Goal: Task Accomplishment & Management: Complete application form

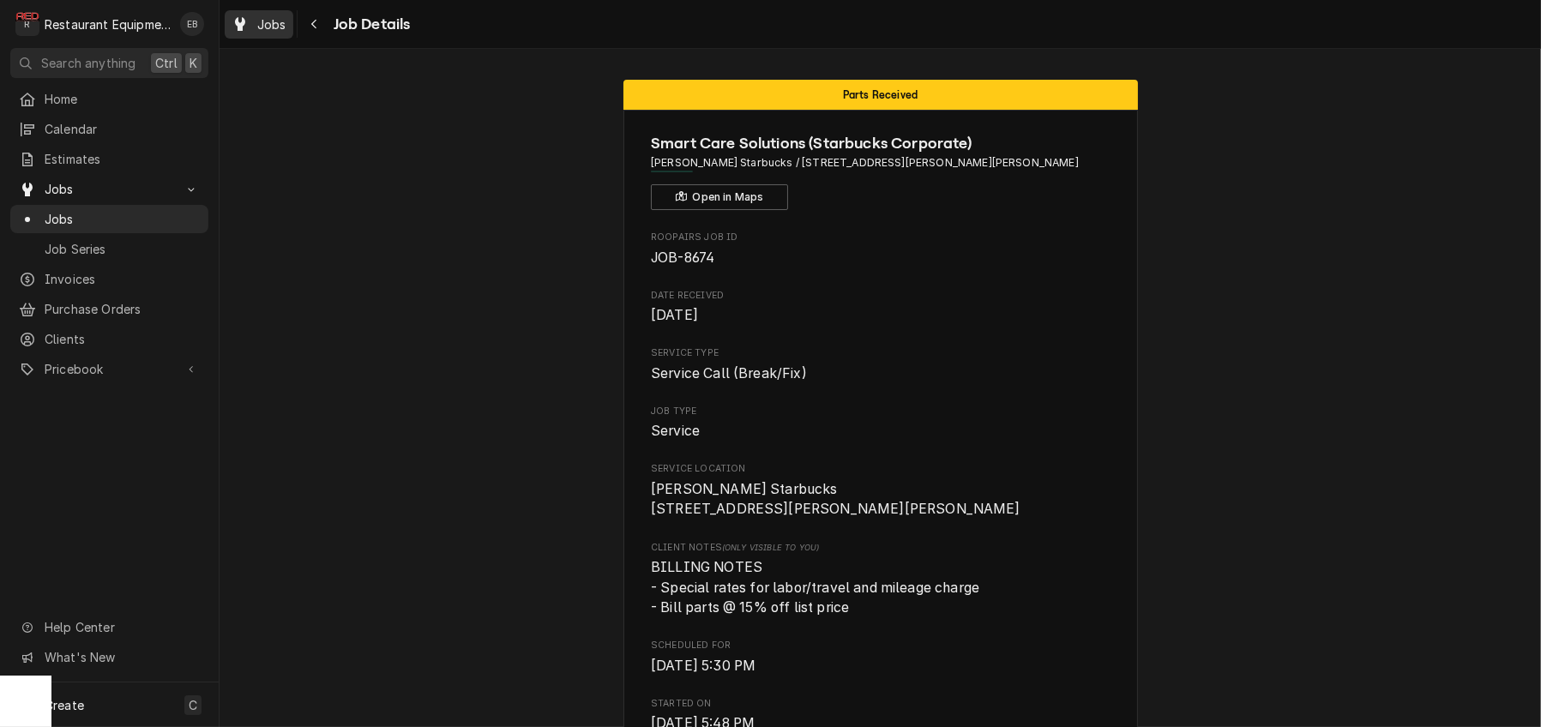
click at [286, 33] on span "Jobs" at bounding box center [271, 24] width 29 height 18
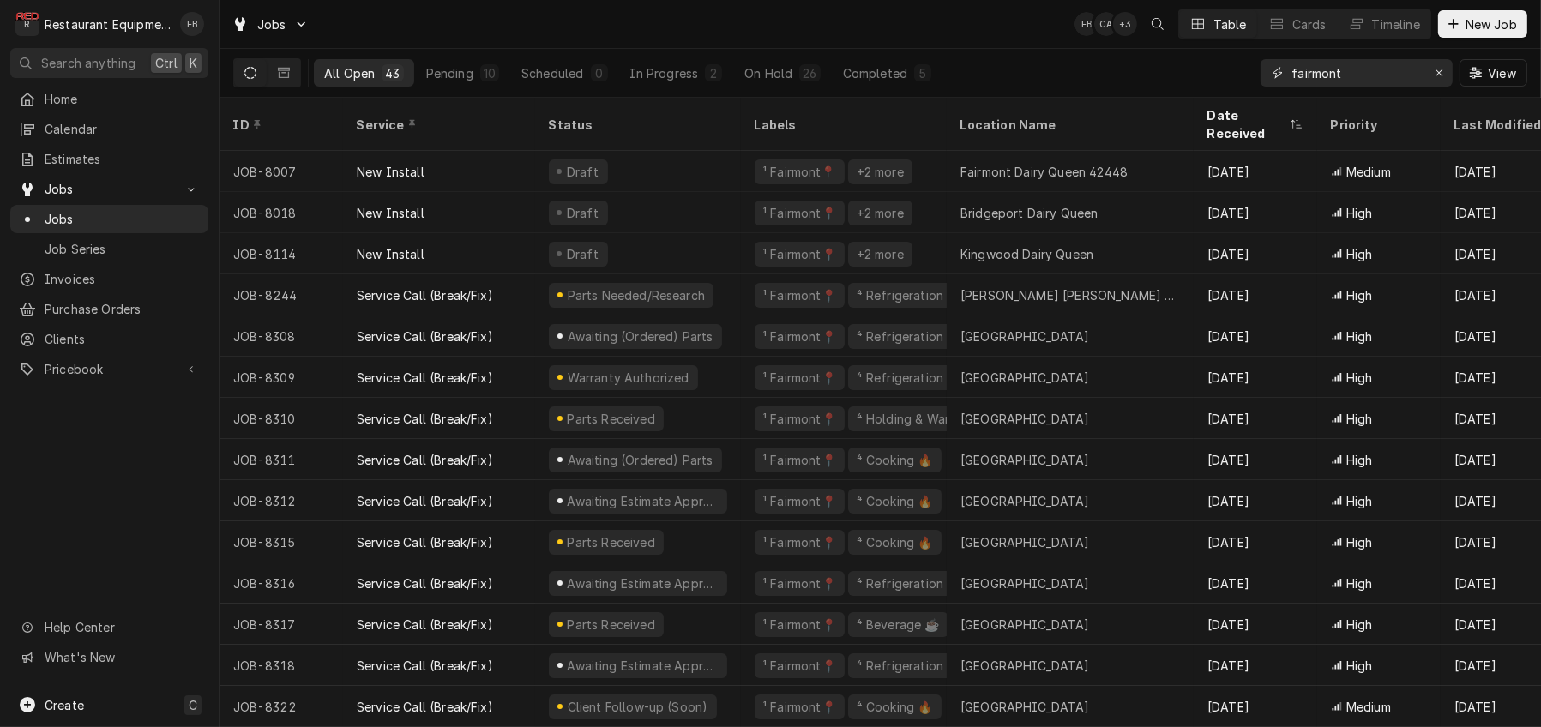
click at [1373, 75] on input "fairmont" at bounding box center [1355, 72] width 129 height 27
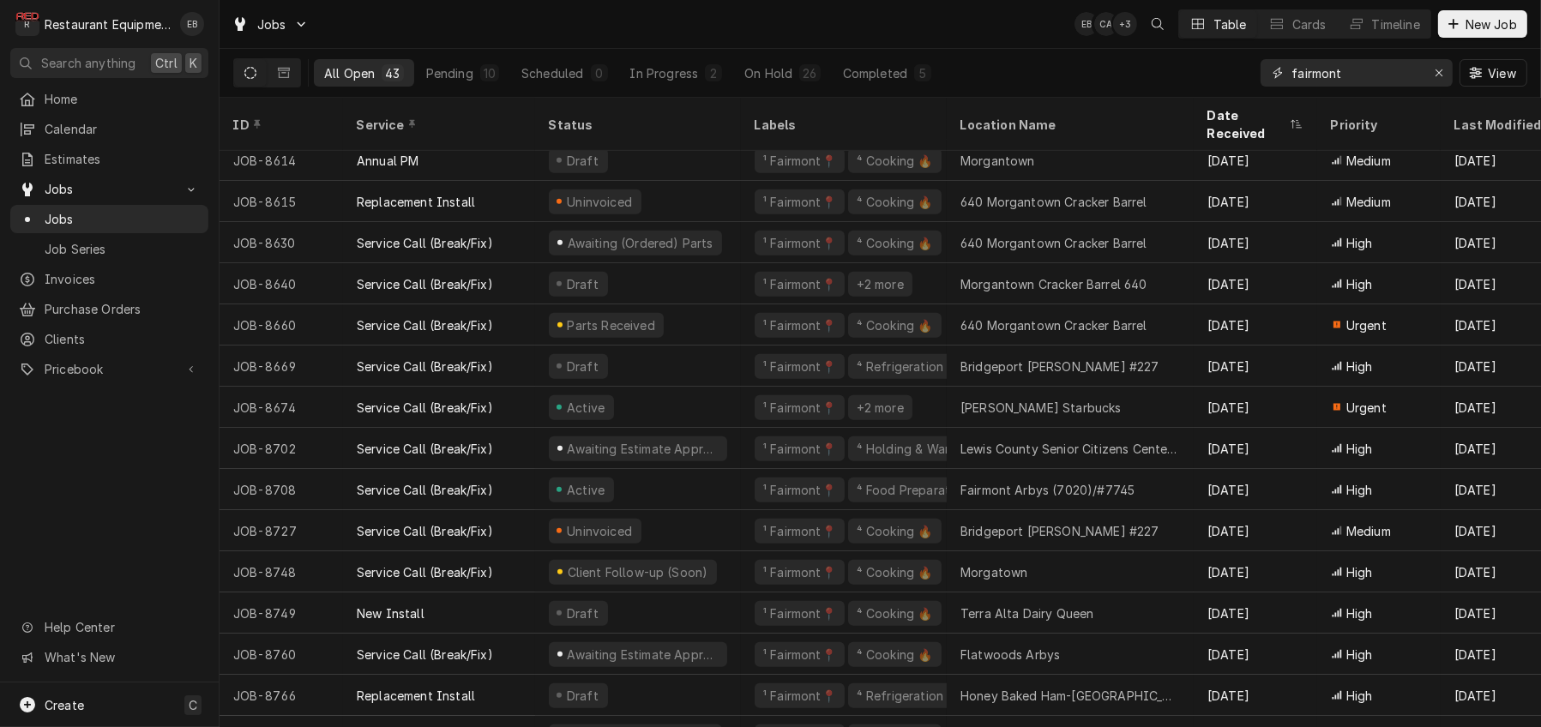
scroll to position [1041, 0]
click at [1477, 21] on span "New Job" at bounding box center [1491, 24] width 58 height 18
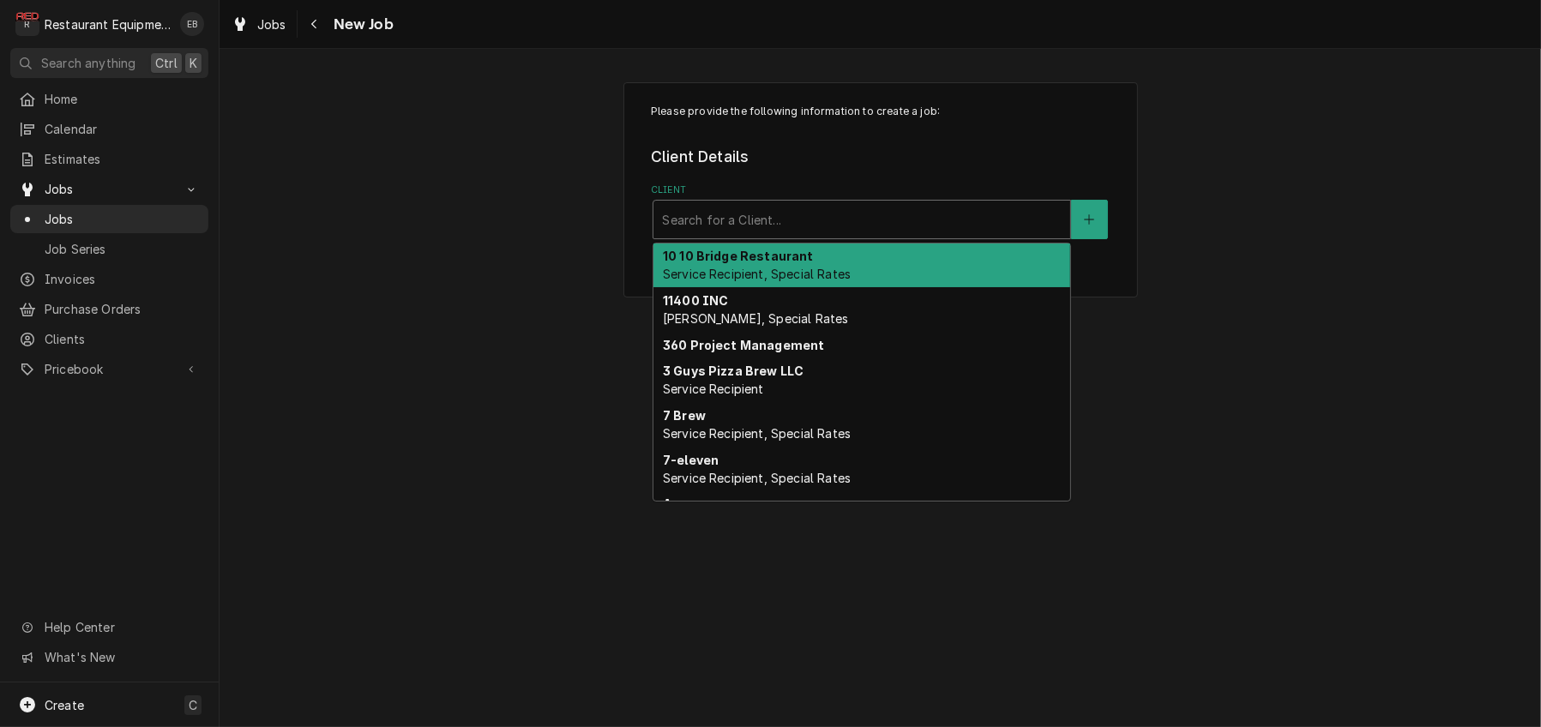
click at [736, 235] on div "Client" at bounding box center [862, 219] width 400 height 31
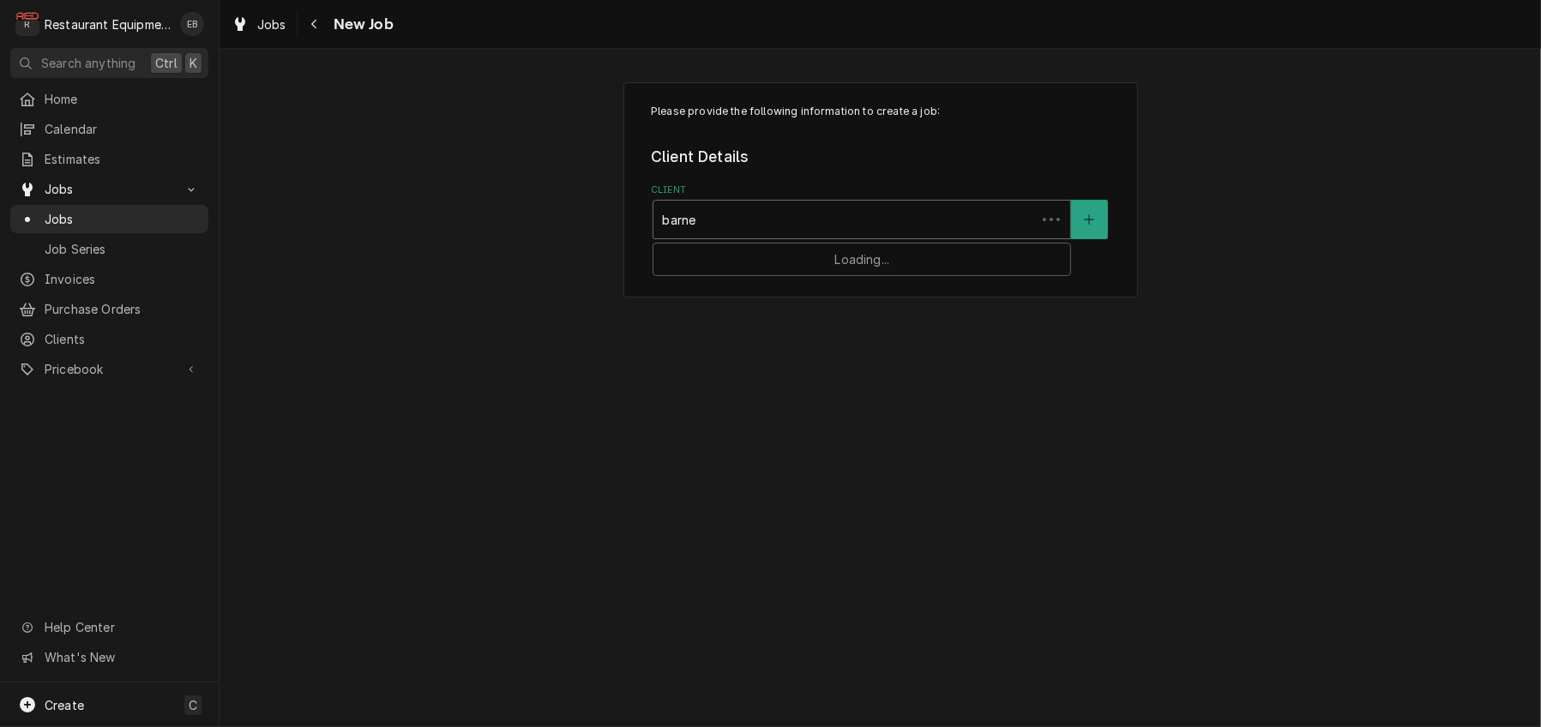
type input "[PERSON_NAME]"
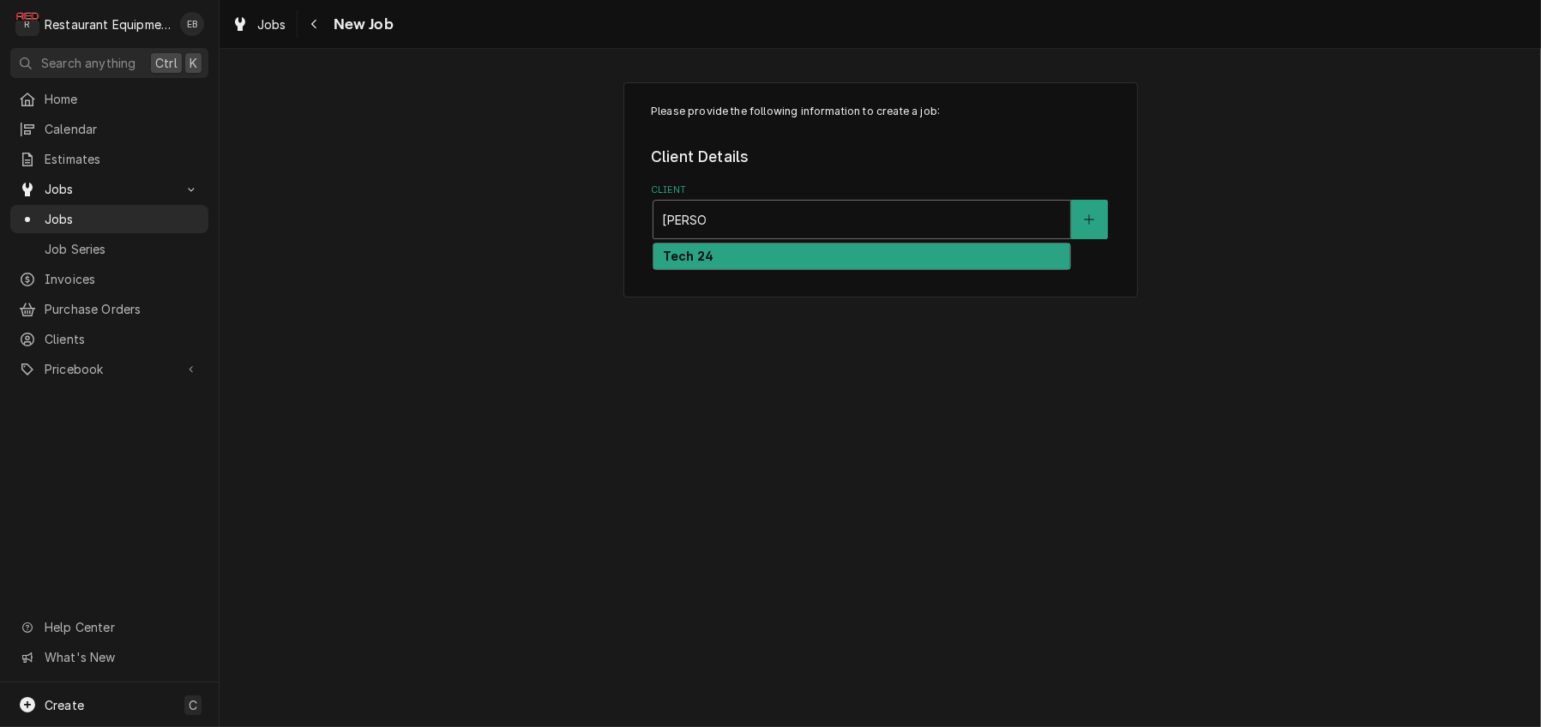
click at [750, 270] on div "Tech 24" at bounding box center [861, 256] width 417 height 27
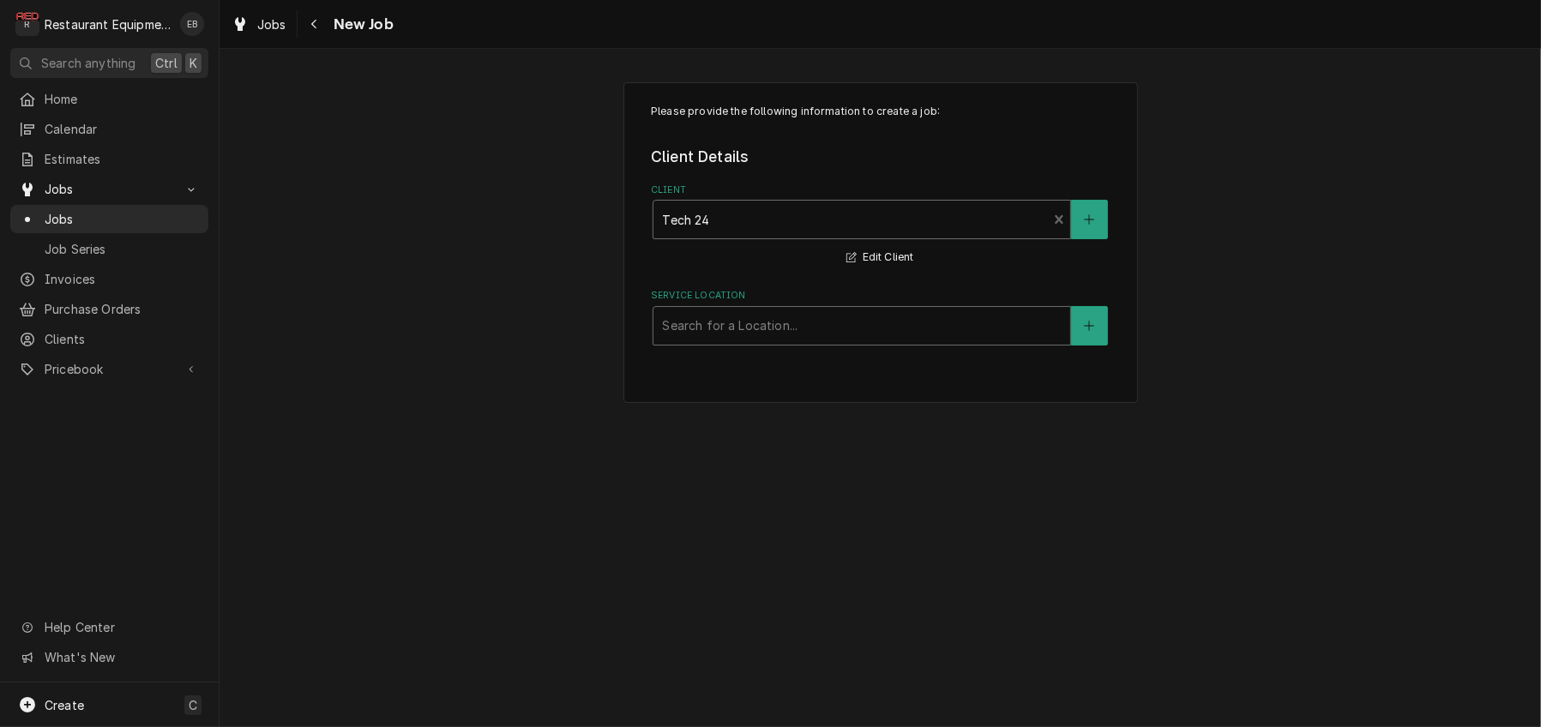
click at [760, 341] on div "Service Location" at bounding box center [862, 325] width 400 height 31
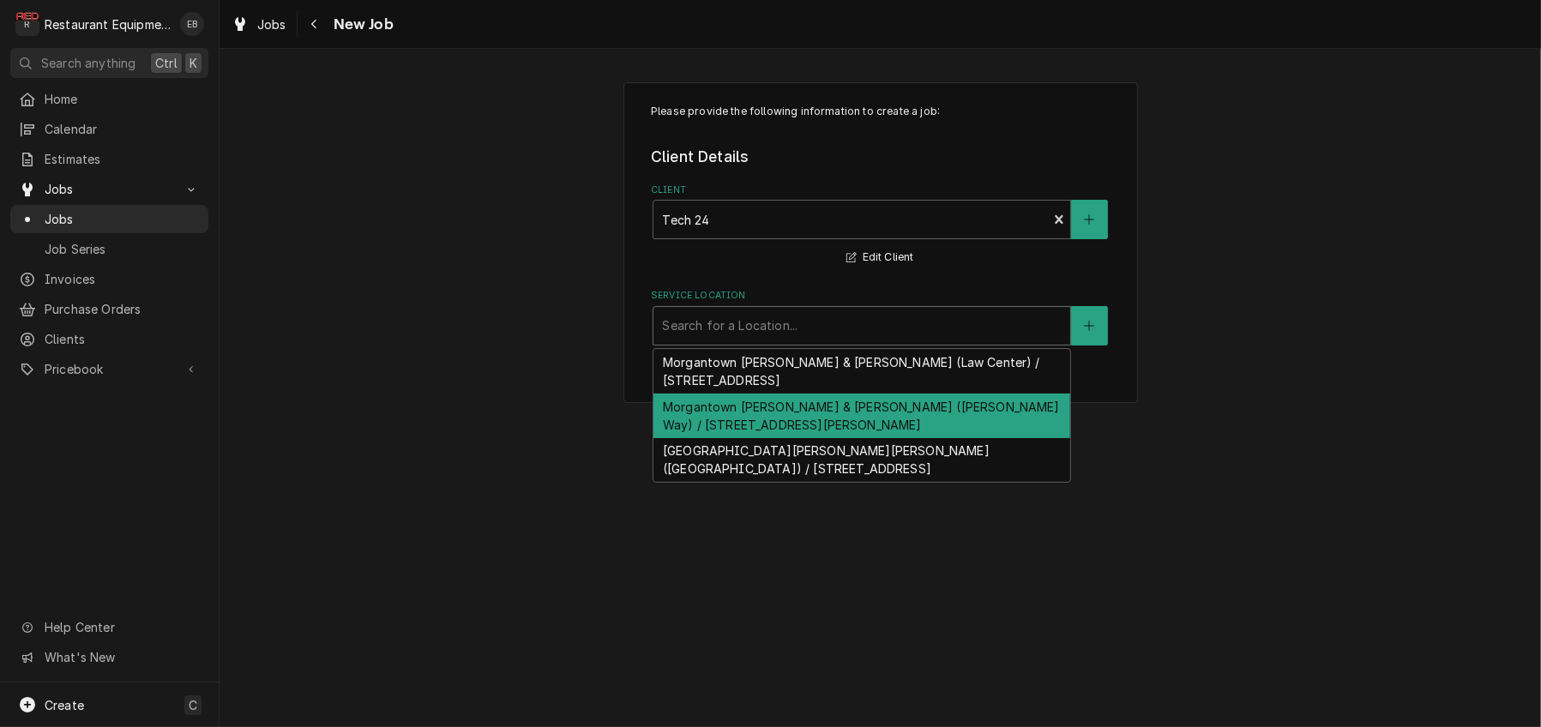
click at [829, 438] on div "Morgantown Barnes & Noble (Morrill Way) / 62 Morrill Way, Morgantown, WV 26505" at bounding box center [861, 416] width 417 height 45
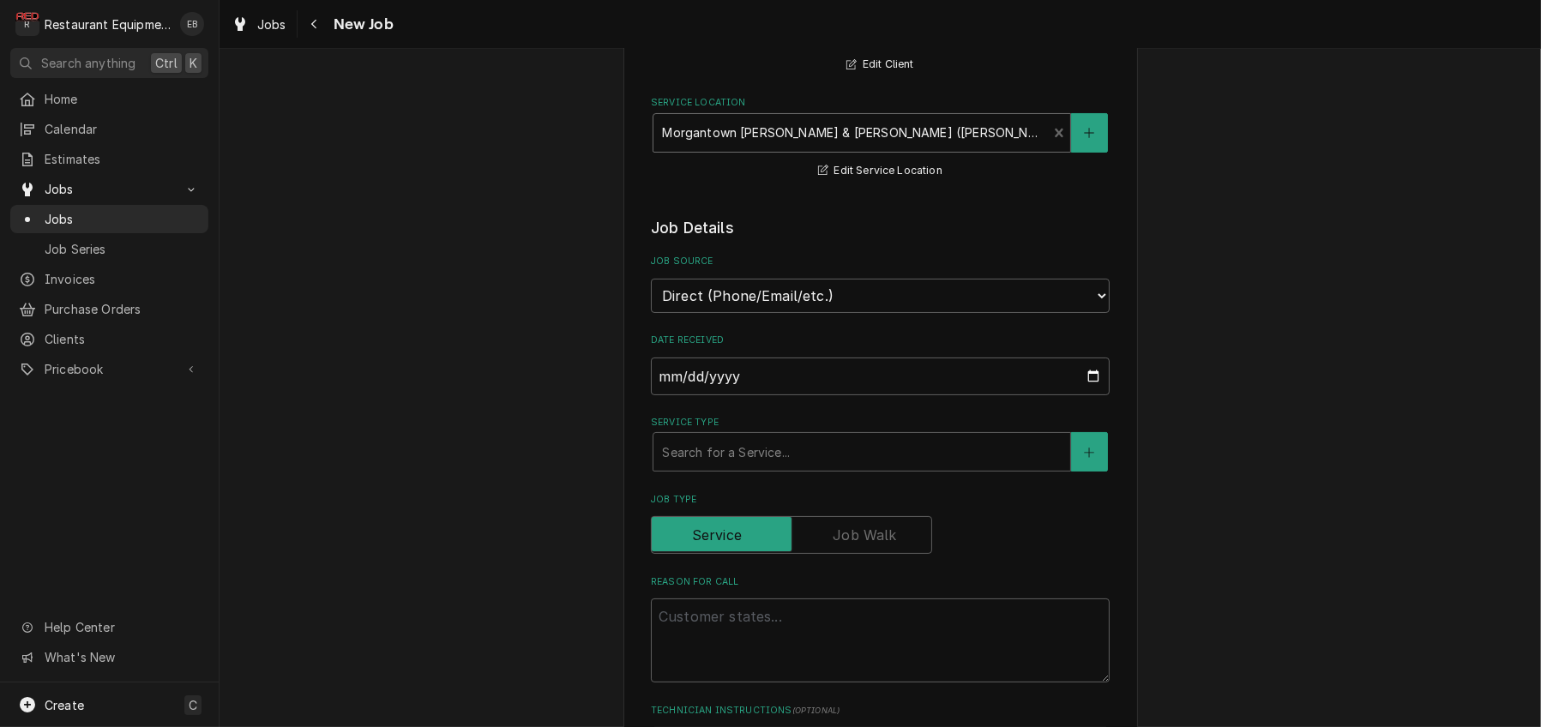
scroll to position [228, 0]
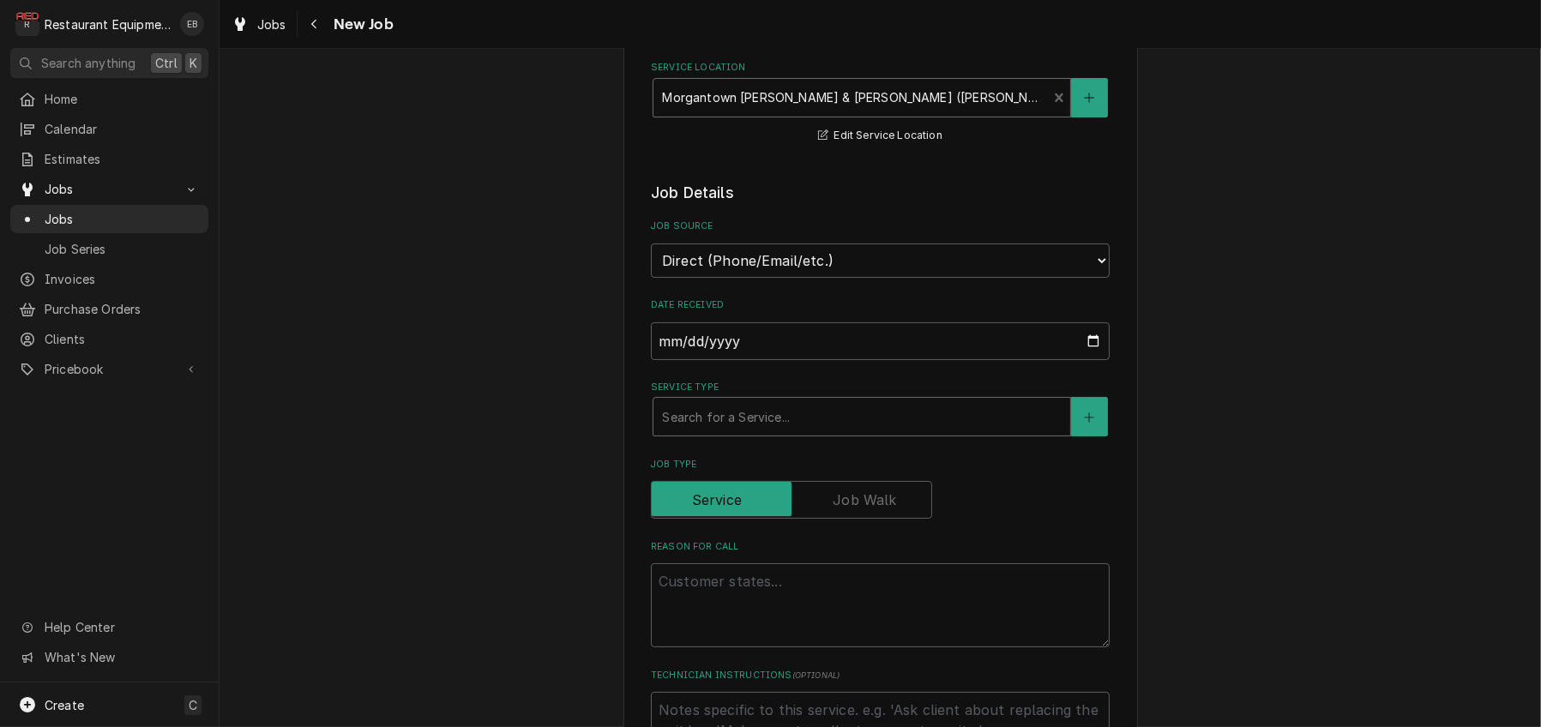
click at [841, 432] on div "Service Type" at bounding box center [862, 416] width 400 height 31
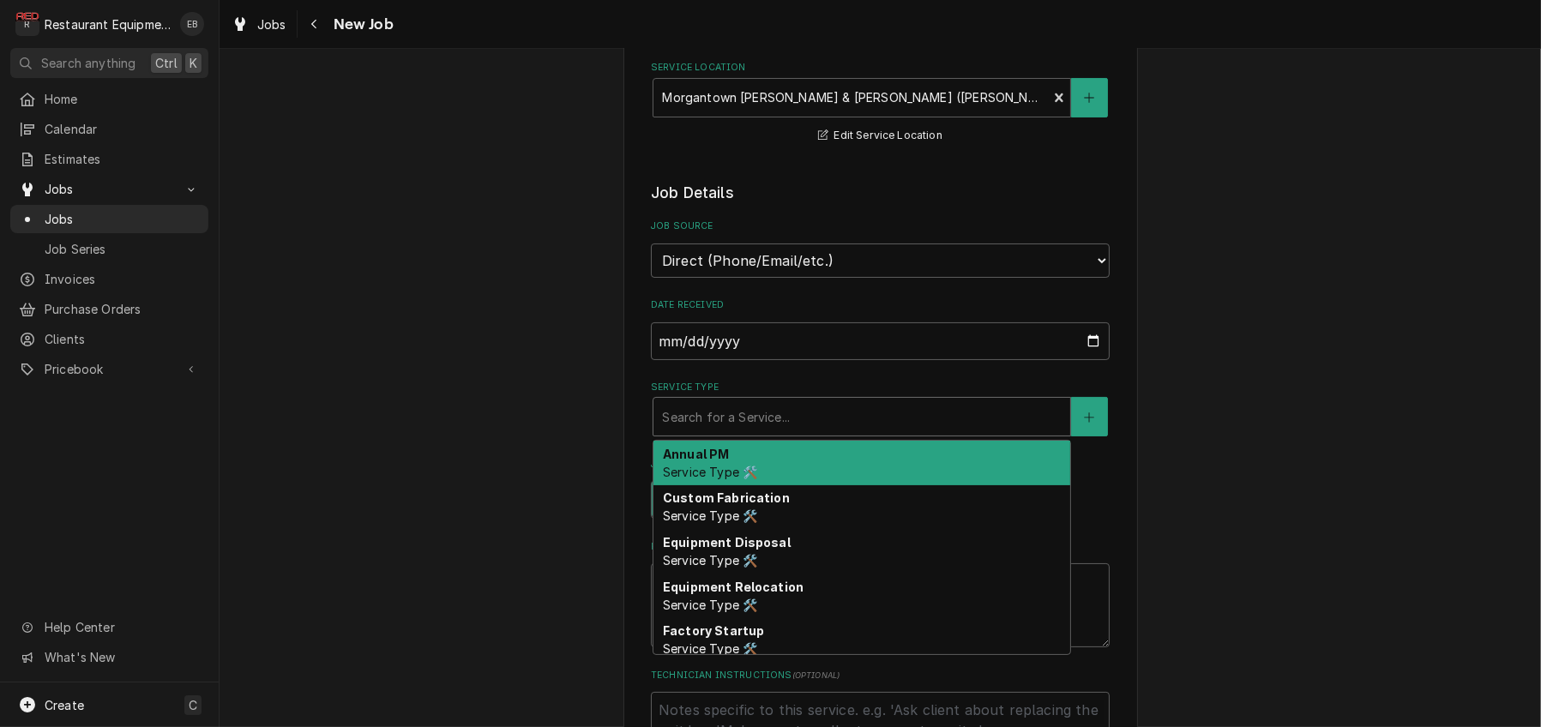
type textarea "x"
type input "b"
type textarea "x"
type input "br"
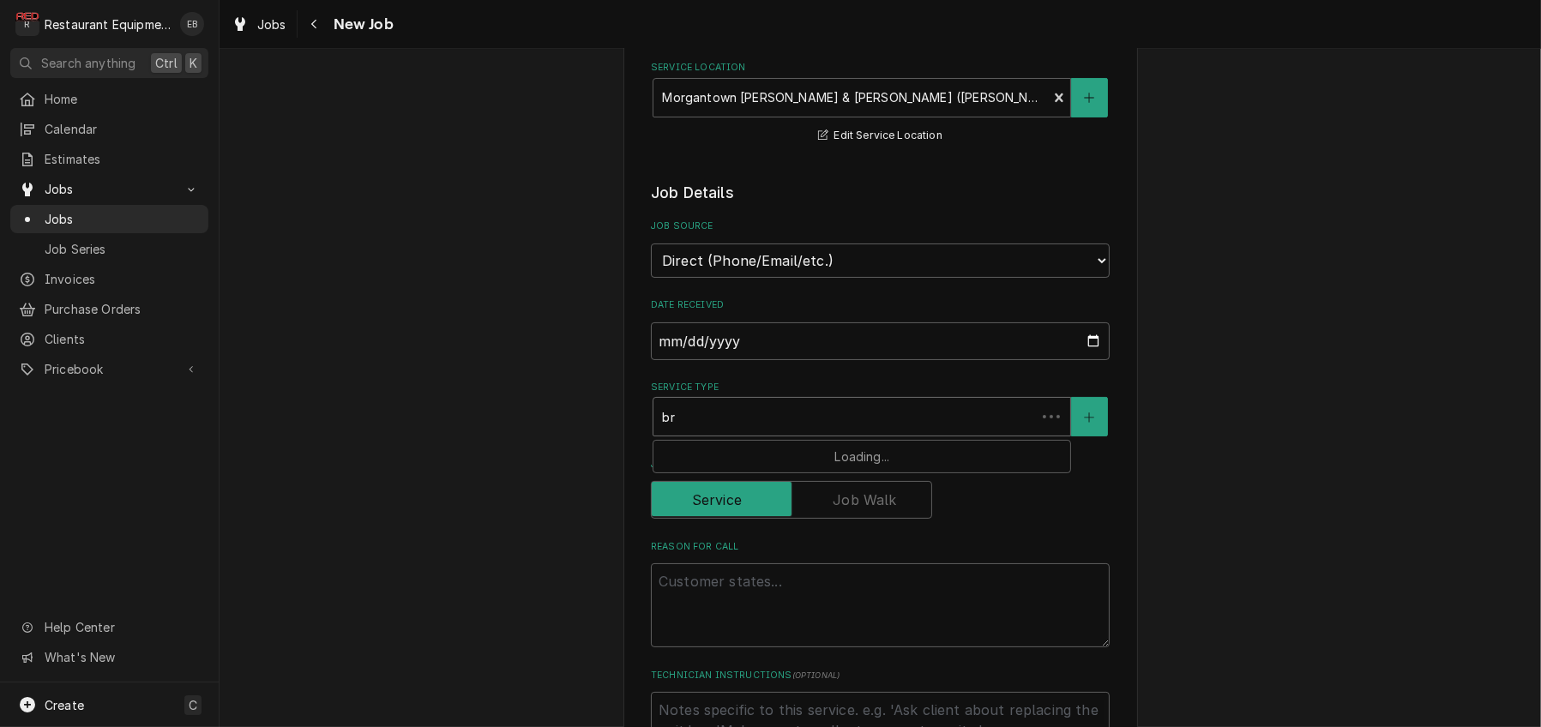
type textarea "x"
type input "bre"
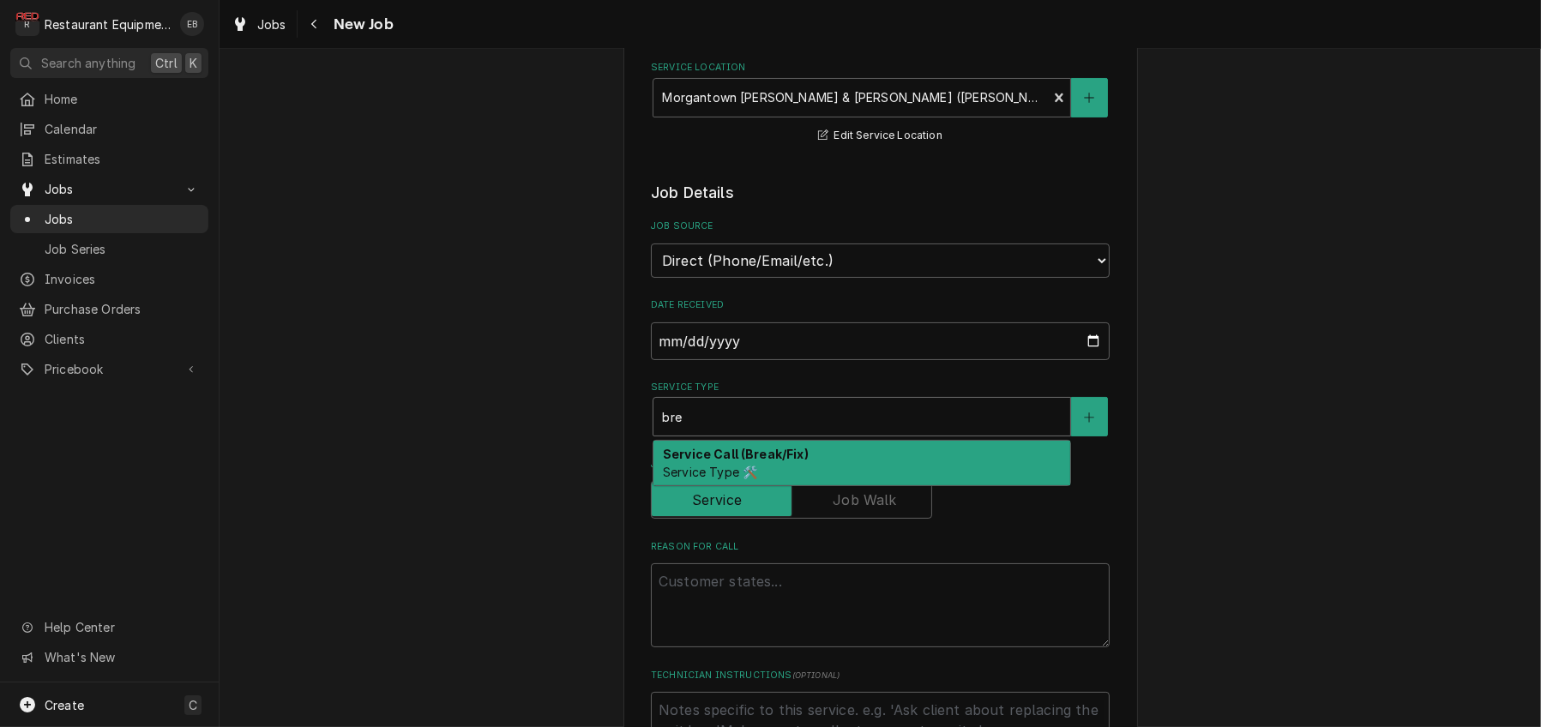
click at [855, 485] on div "Service Call (Break/Fix) Service Type 🛠️" at bounding box center [861, 463] width 417 height 45
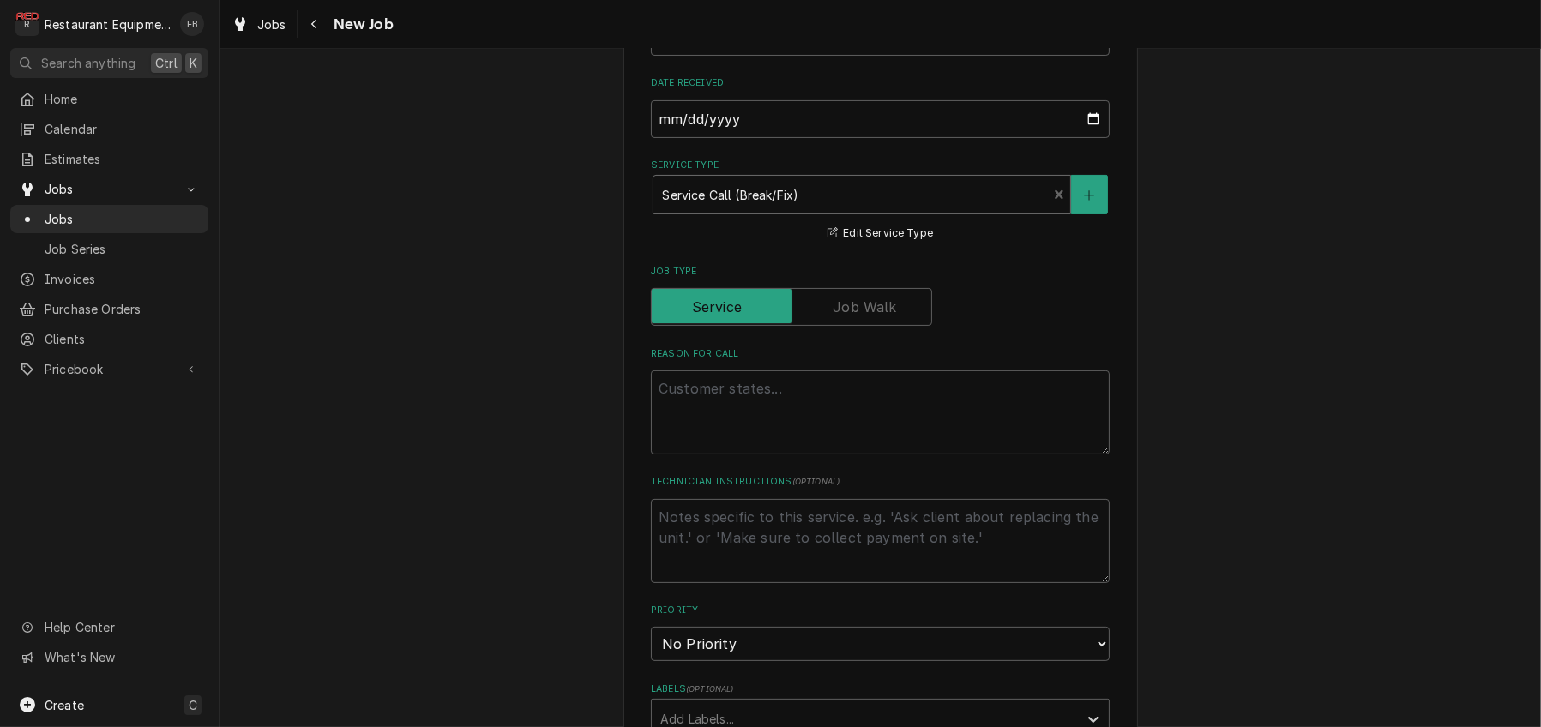
scroll to position [457, 0]
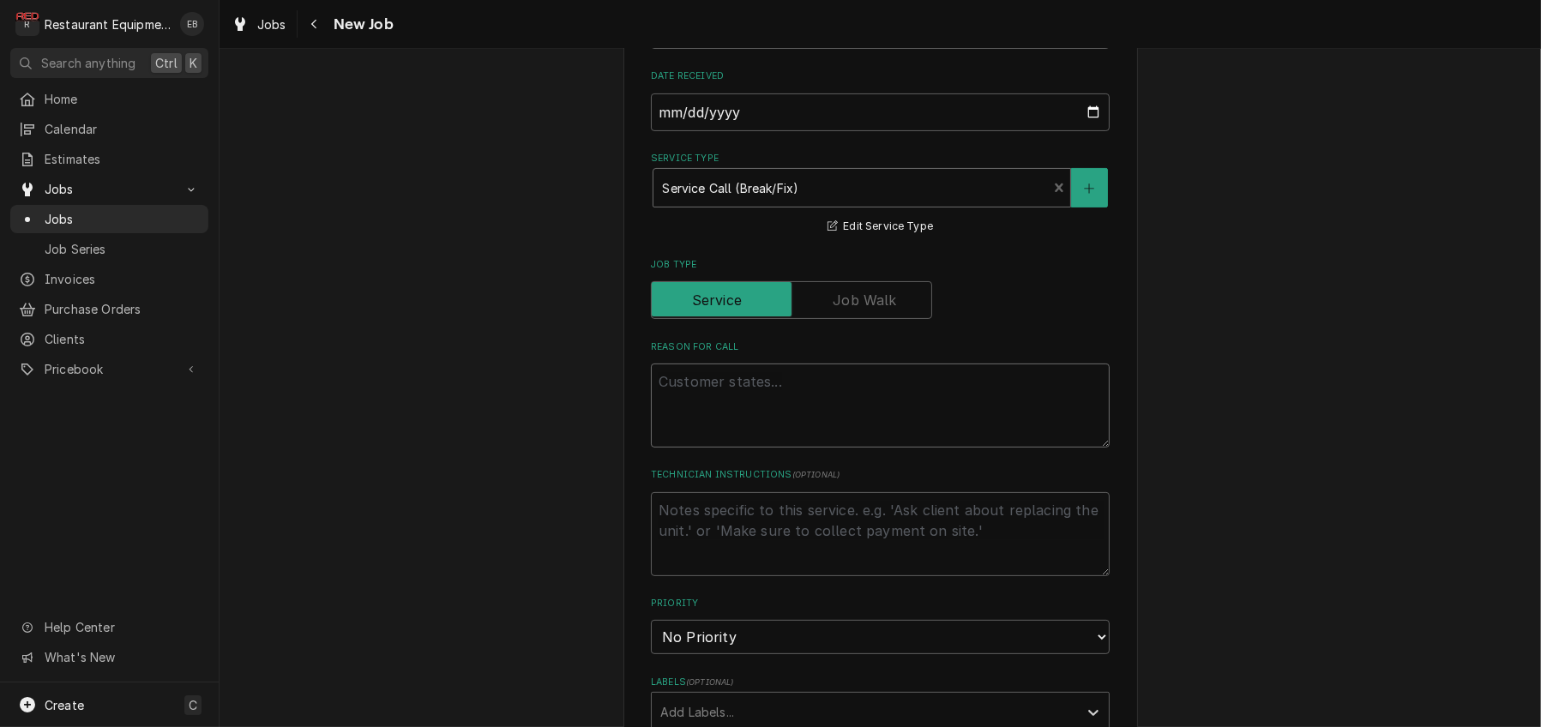
click at [788, 448] on textarea "Reason For Call" at bounding box center [880, 405] width 459 height 84
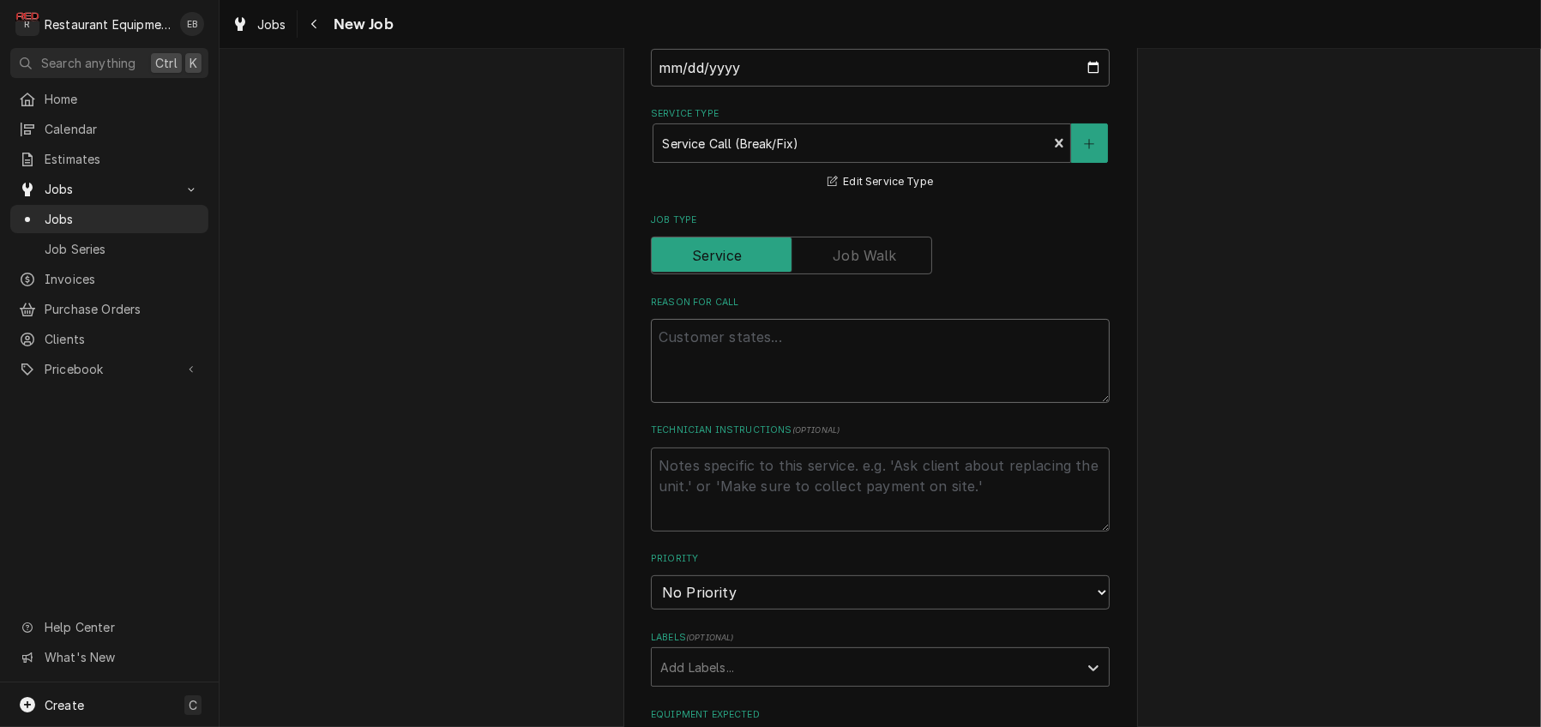
scroll to position [514, 0]
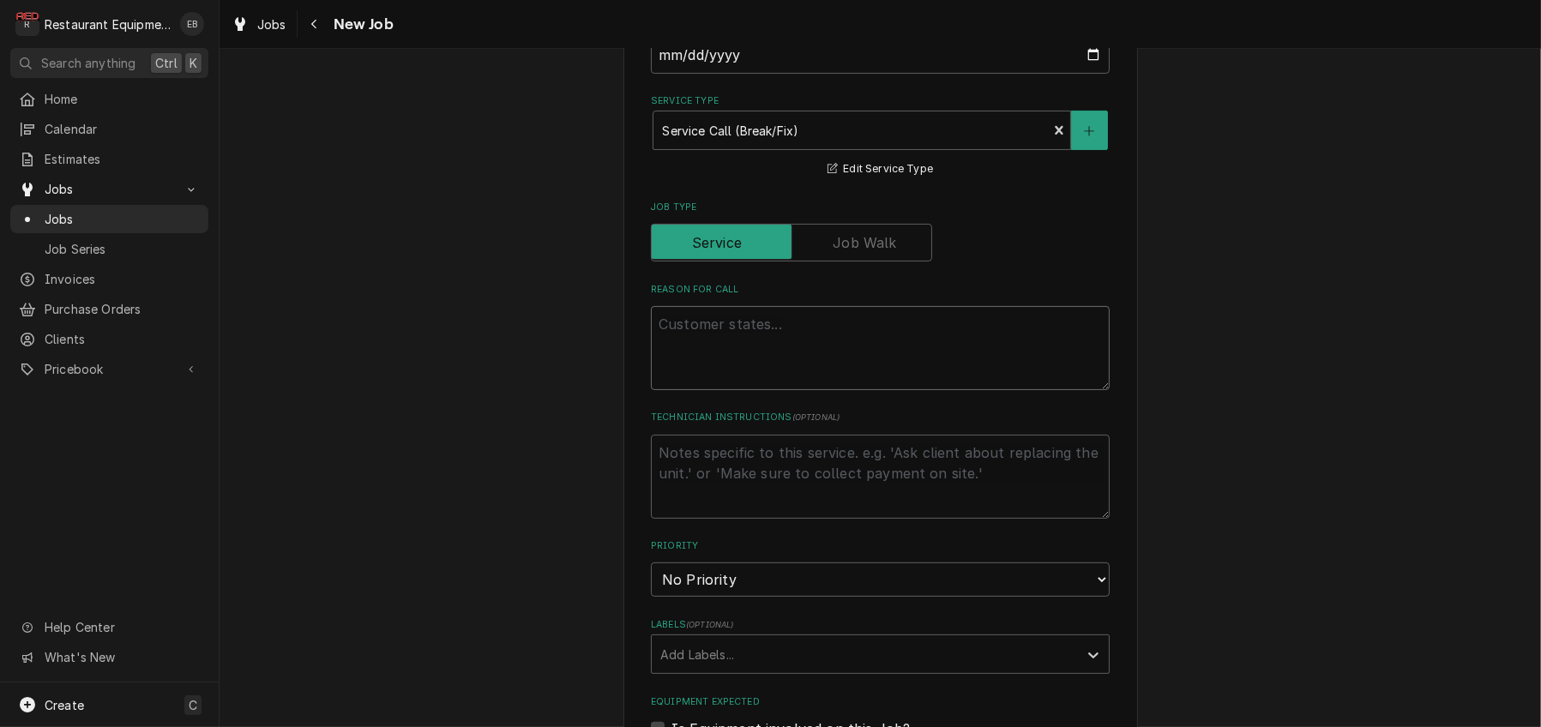
click at [754, 390] on textarea "Reason For Call" at bounding box center [880, 348] width 459 height 84
paste textarea "Espresso getting a water flow error on one of my machines and will need a techn…"
type textarea "x"
type textarea "Espresso getting a water flow error on one of my machines and will need a techn…"
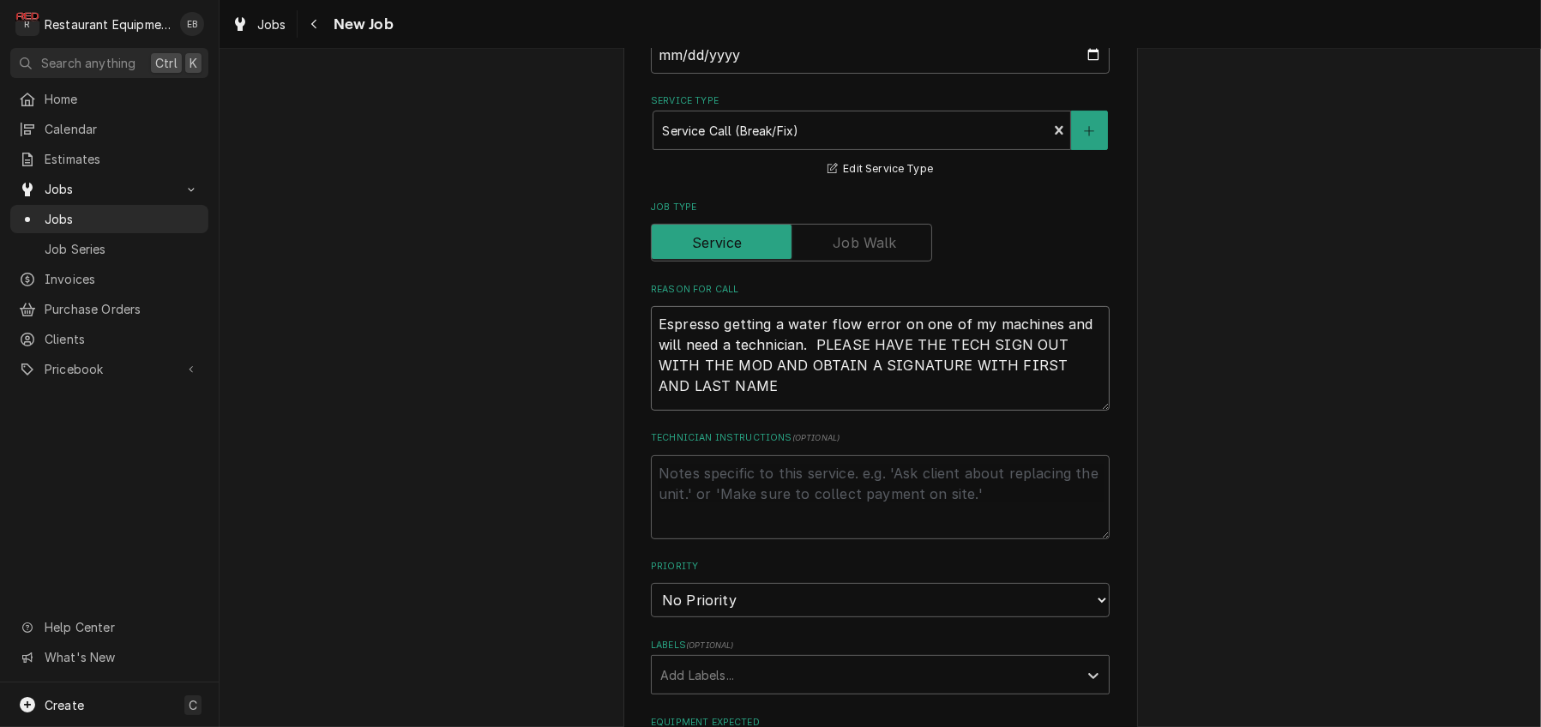
click at [651, 411] on textarea "Espresso getting a water flow error on one of my machines and will need a techn…" at bounding box center [880, 358] width 459 height 105
click at [710, 411] on textarea "Espresso getting a water flow error on one of my machines and will need a techn…" at bounding box center [880, 358] width 459 height 105
type textarea "x"
type textarea "Espresso getting a water flow error on one of my machines and will need a techn…"
type textarea "x"
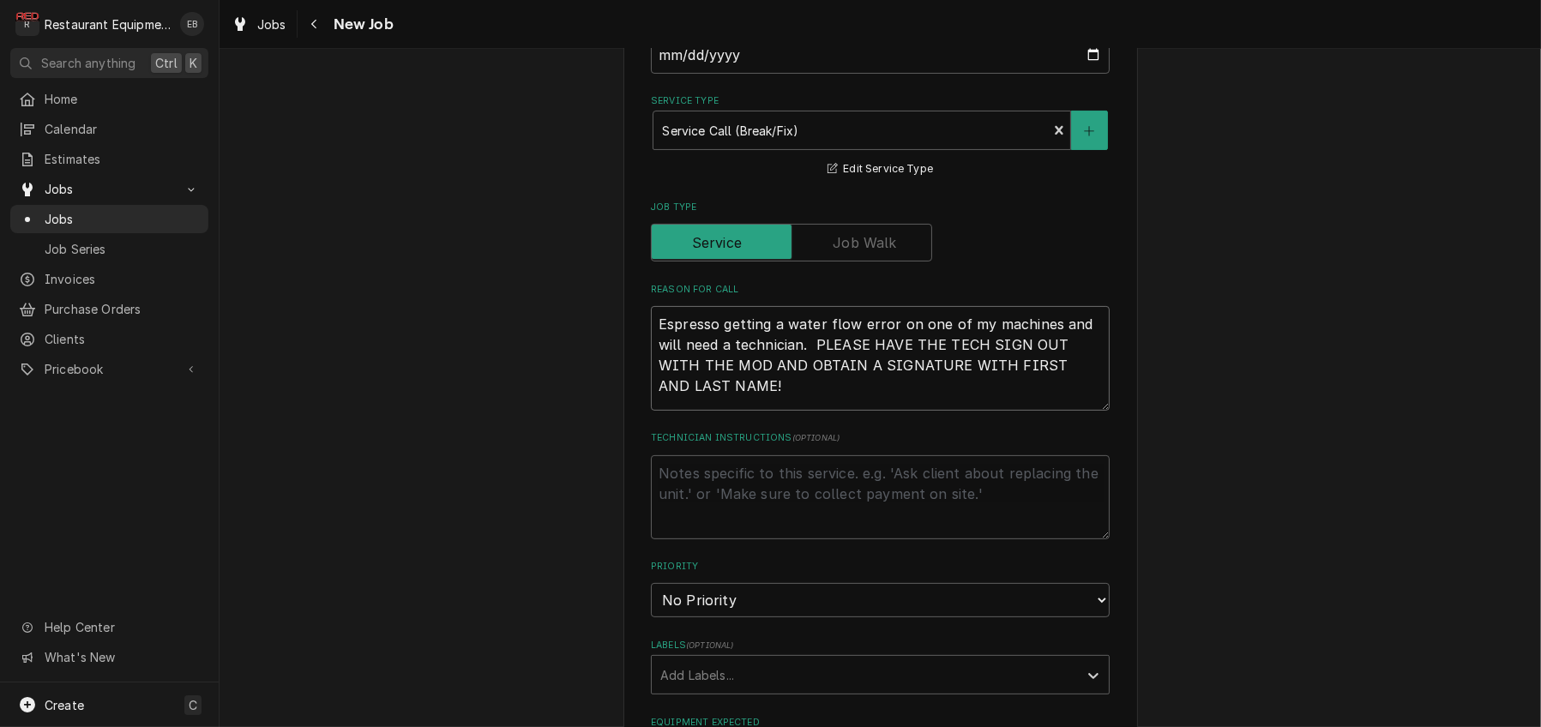
type textarea "Espresso getting a water flow error on one of my machines and will need a techn…"
click at [651, 411] on textarea "Espresso getting a water flow error on one of my machines and will need a techn…" at bounding box center [880, 358] width 459 height 105
type textarea "x"
type textarea "Espresso getting a water flow error on one of my machines and will need a techn…"
type textarea "x"
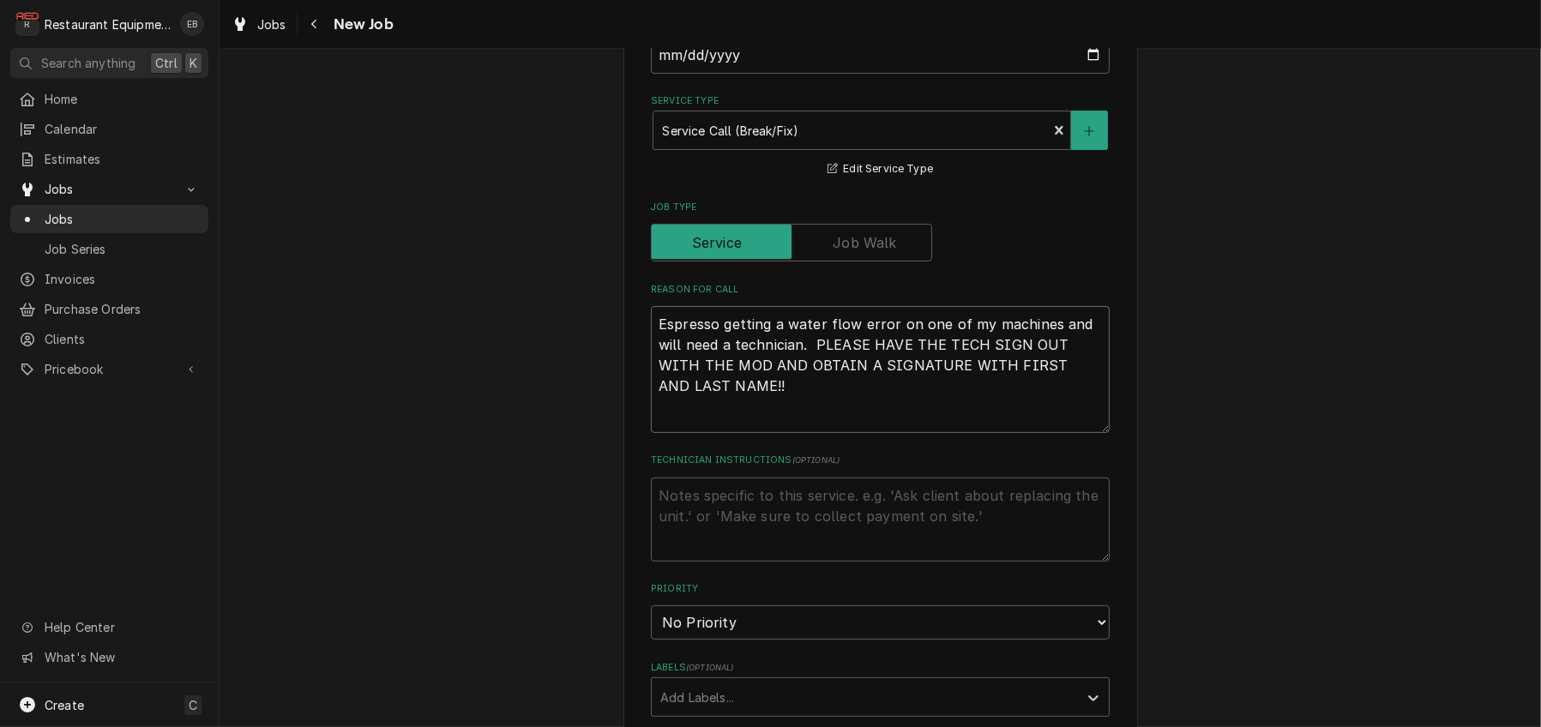
type textarea "Espresso getting a water flow error on one of my machines and will need a techn…"
click at [724, 562] on textarea "Technician Instructions ( optional )" at bounding box center [880, 520] width 459 height 84
type textarea "x"
type textarea "N"
type textarea "x"
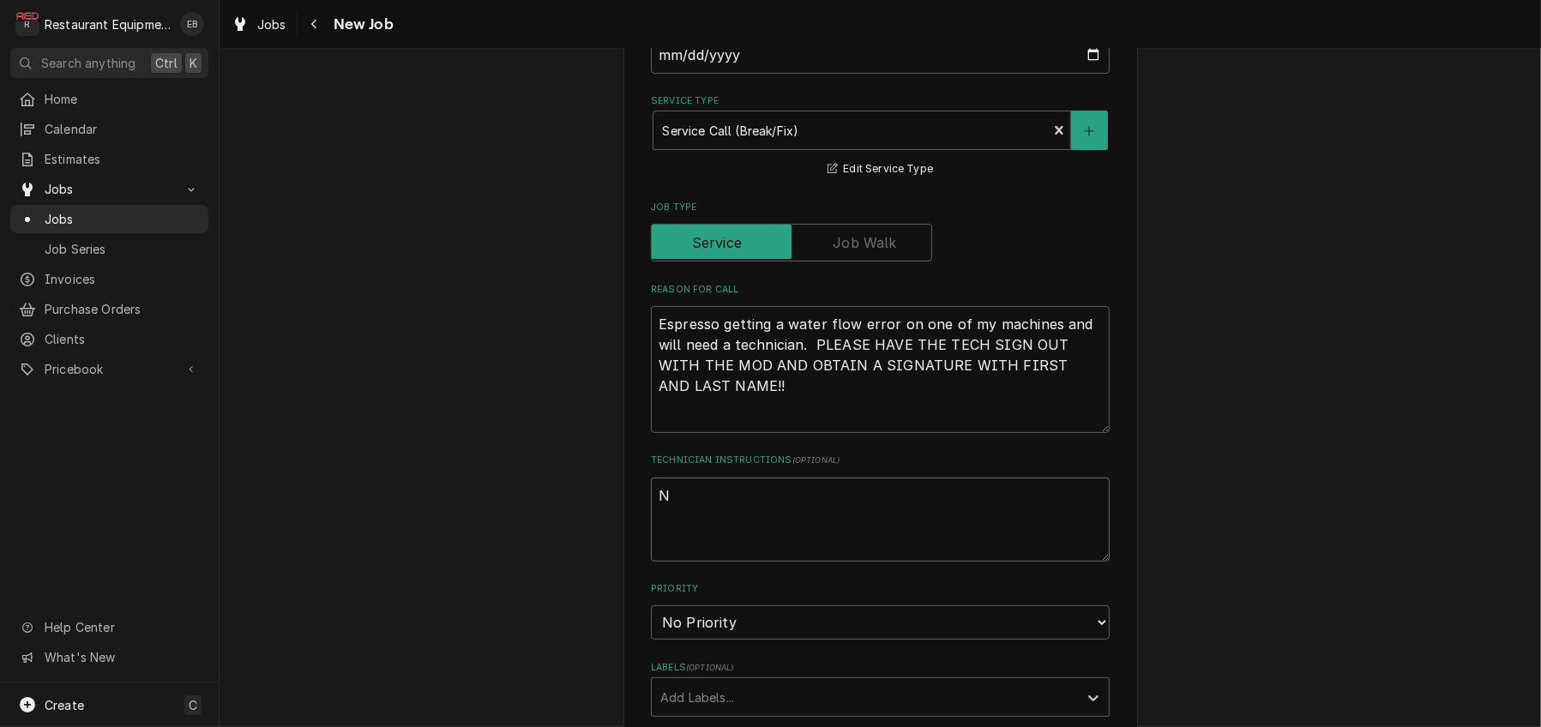
type textarea "NT"
type textarea "x"
type textarea "NTE"
type textarea "x"
type textarea "NTE"
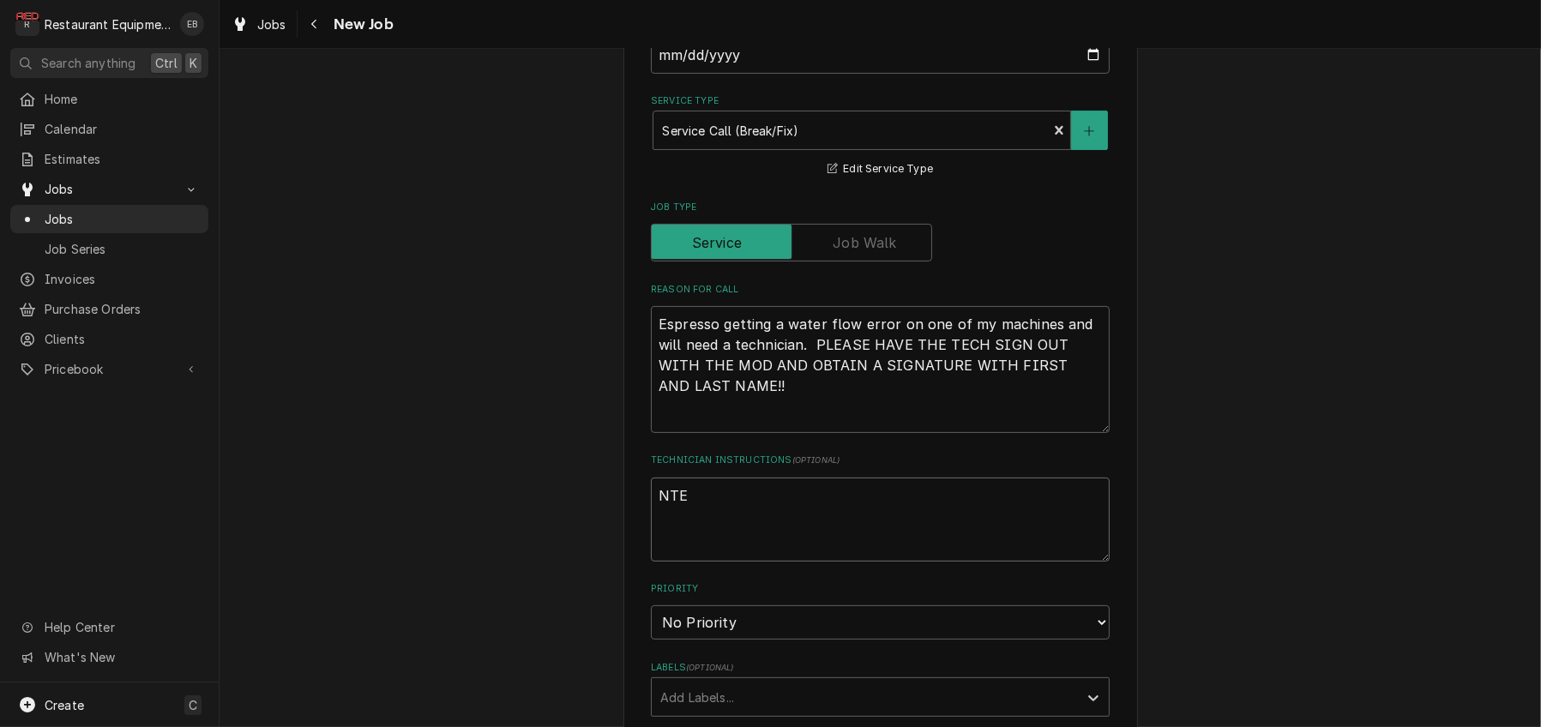
type textarea "x"
type textarea "NTE $"
type textarea "x"
type textarea "NTE $1"
type textarea "x"
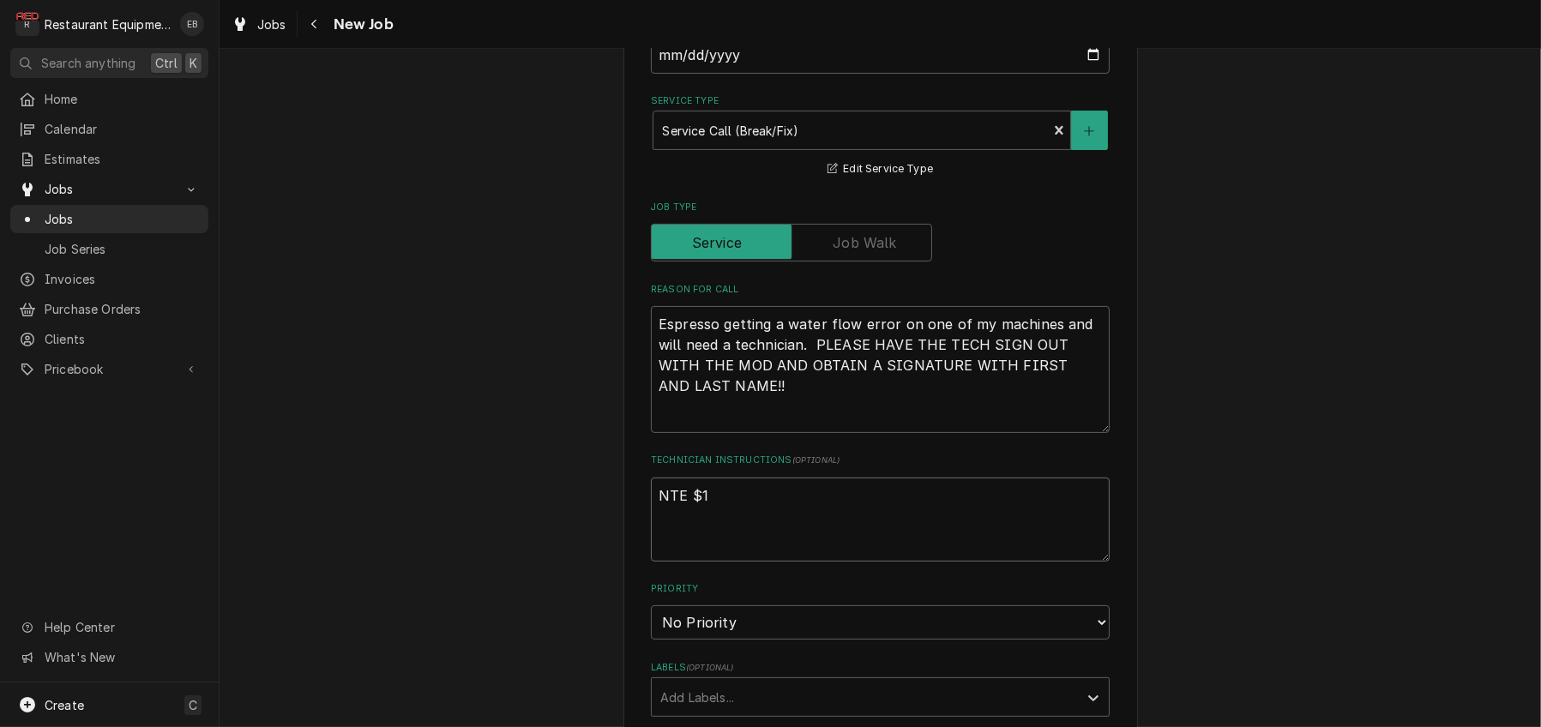
type textarea "NTE $10"
type textarea "x"
type textarea "NTE $100"
type textarea "x"
type textarea "NTE $1000"
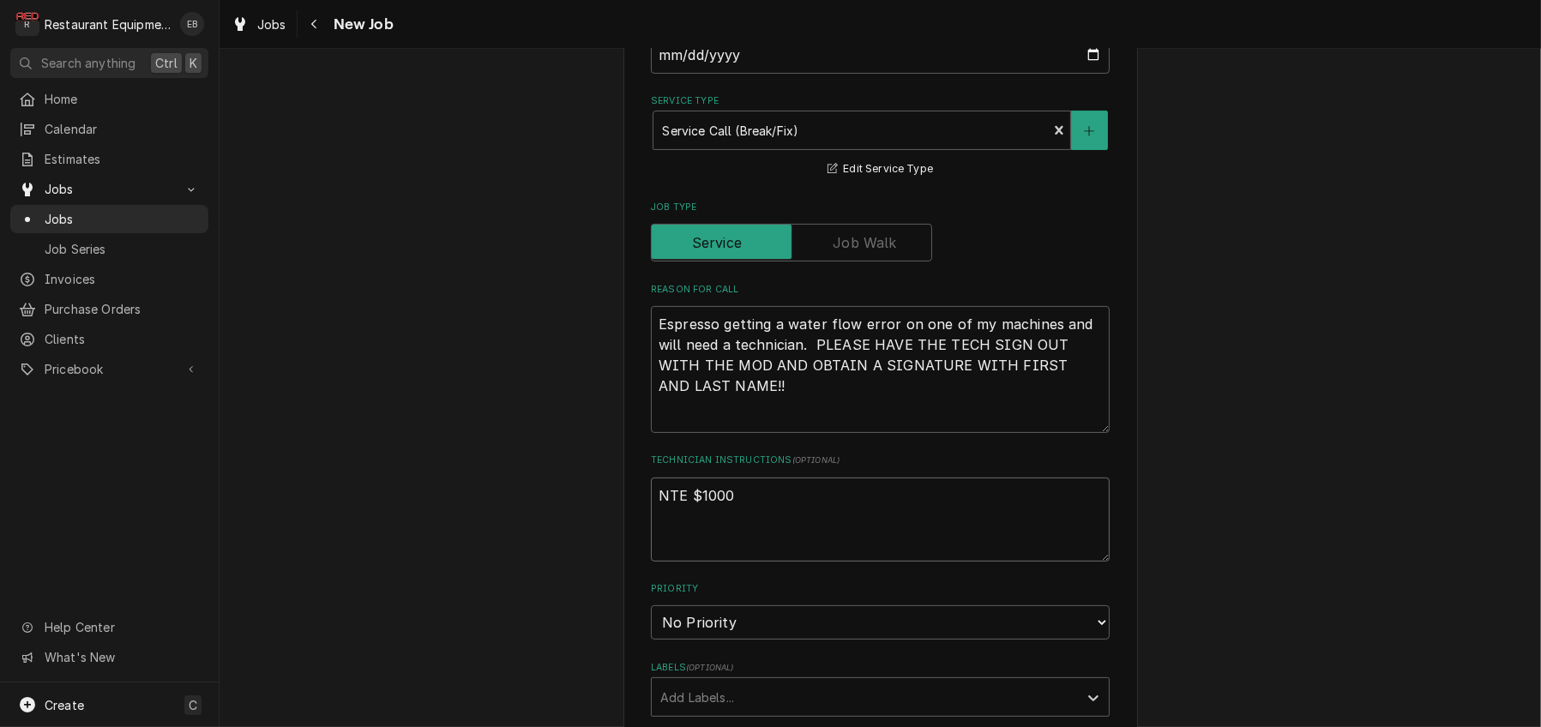
type textarea "x"
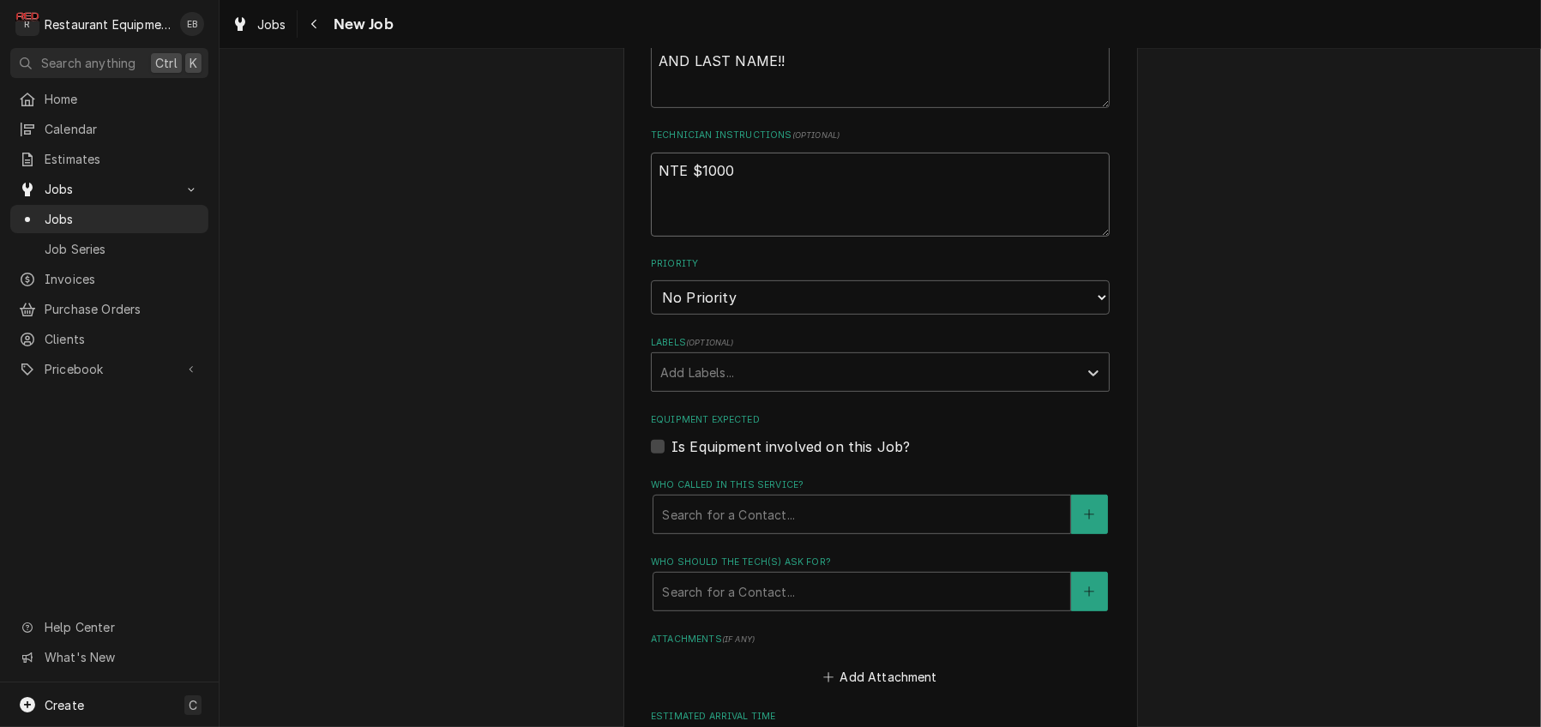
scroll to position [857, 0]
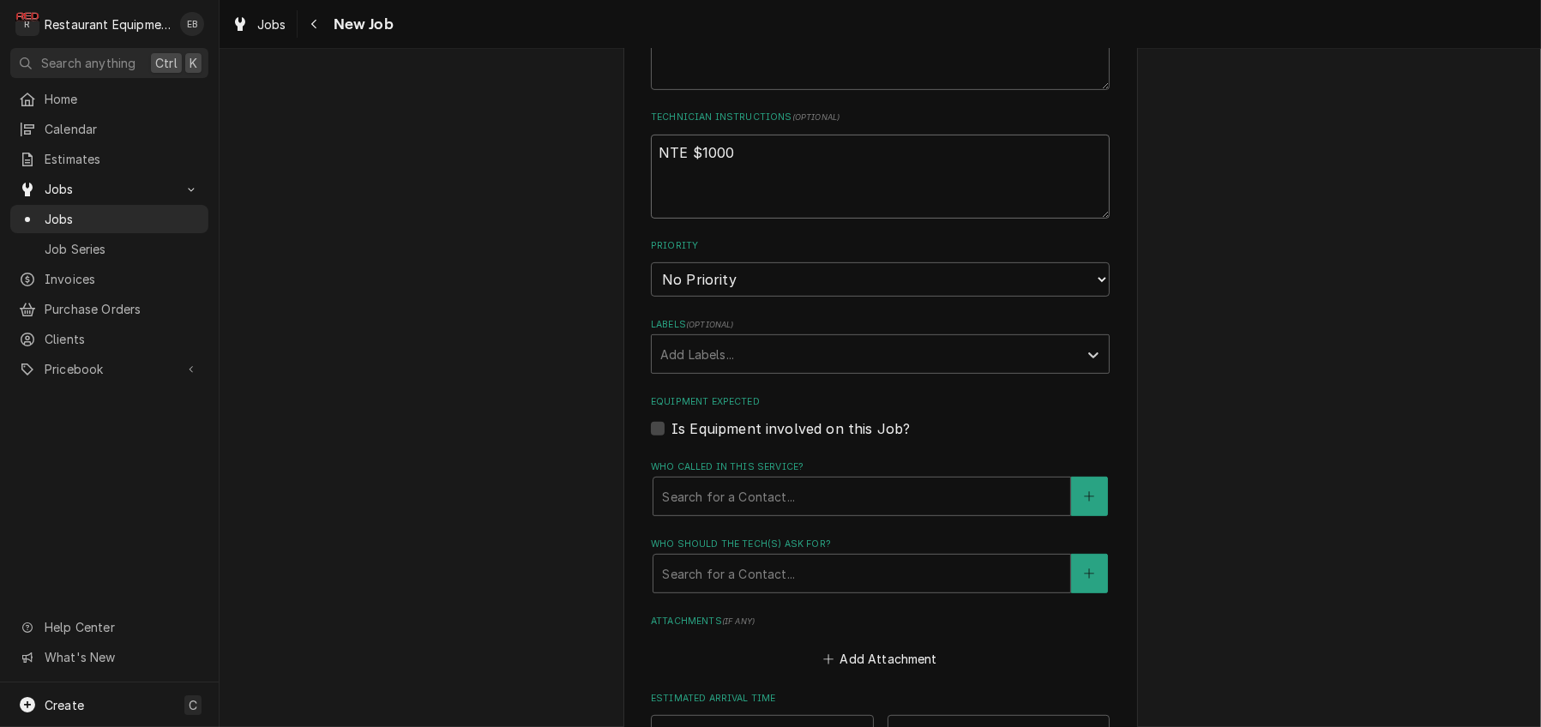
type textarea "NTE $1000"
click at [829, 297] on select "No Priority Urgent High Medium Low" at bounding box center [880, 279] width 459 height 34
select select "3"
click at [651, 297] on select "No Priority Urgent High Medium Low" at bounding box center [880, 279] width 459 height 34
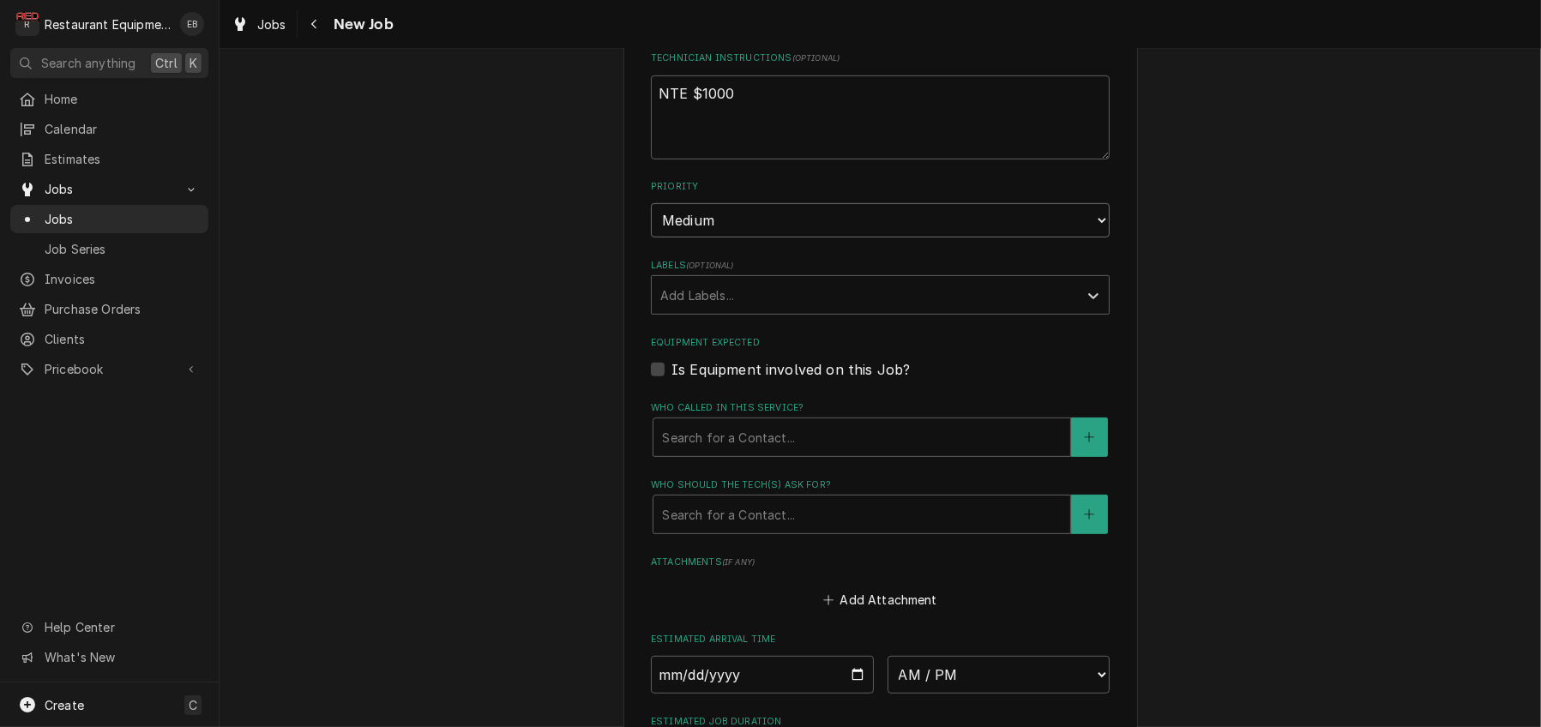
scroll to position [971, 0]
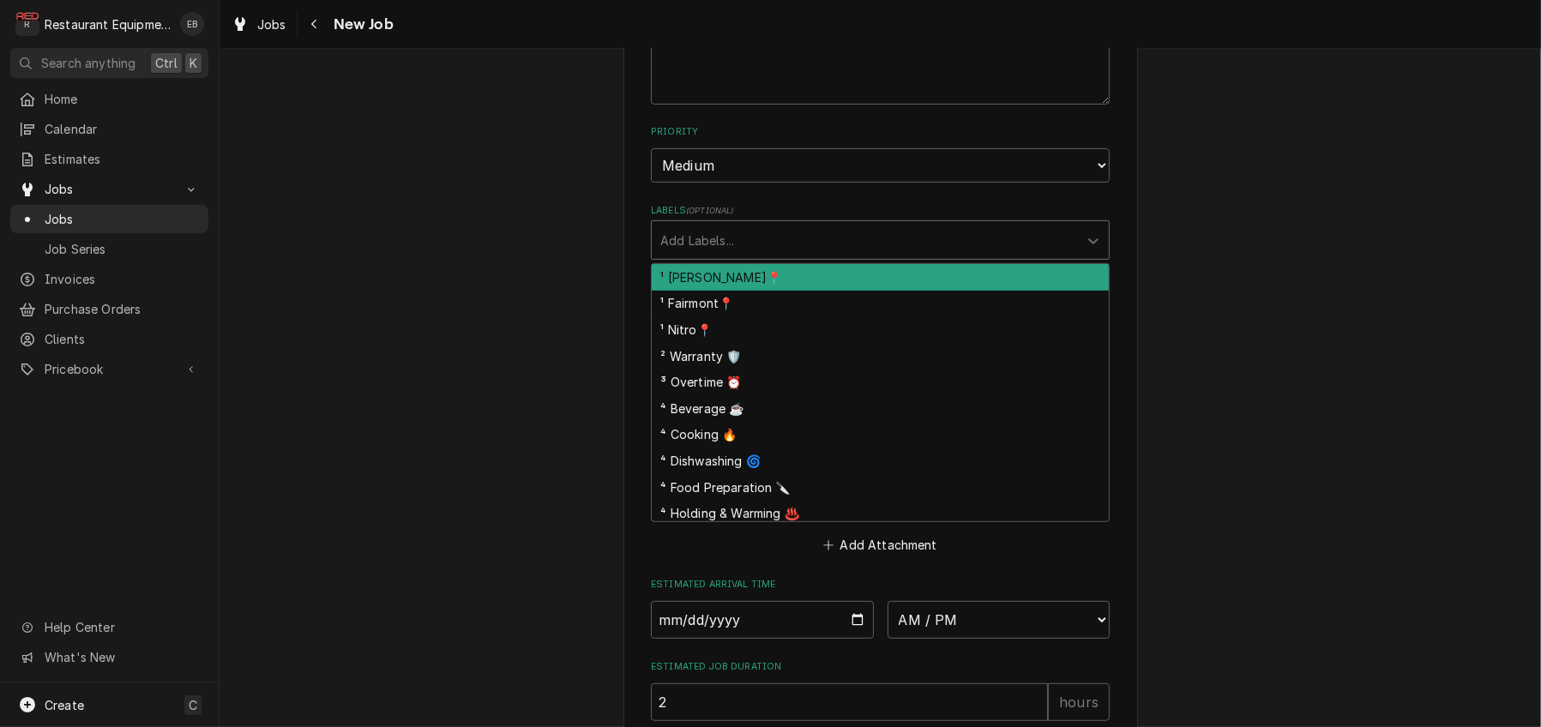
click at [778, 255] on div "Labels" at bounding box center [864, 240] width 409 height 31
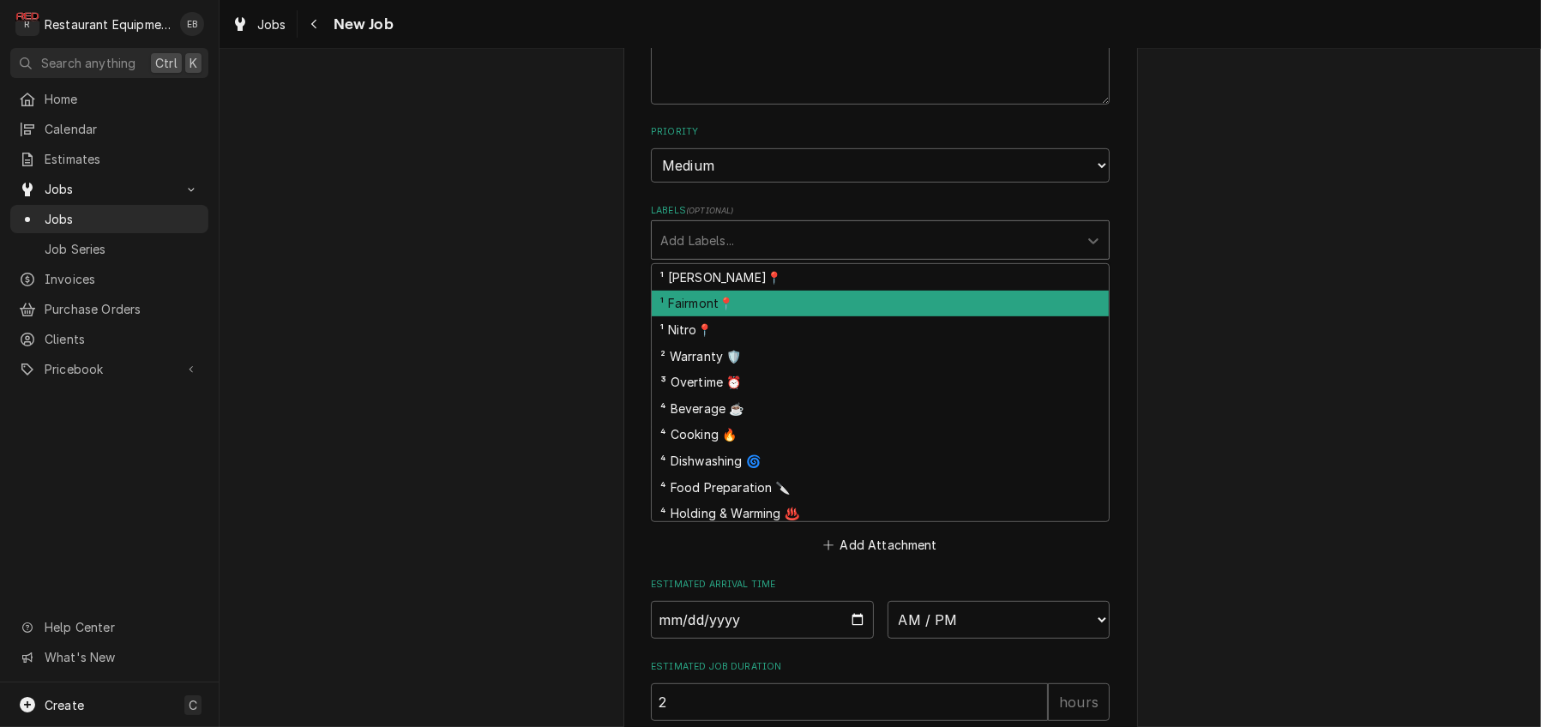
click at [761, 317] on div "¹ Fairmont📍" at bounding box center [880, 304] width 457 height 27
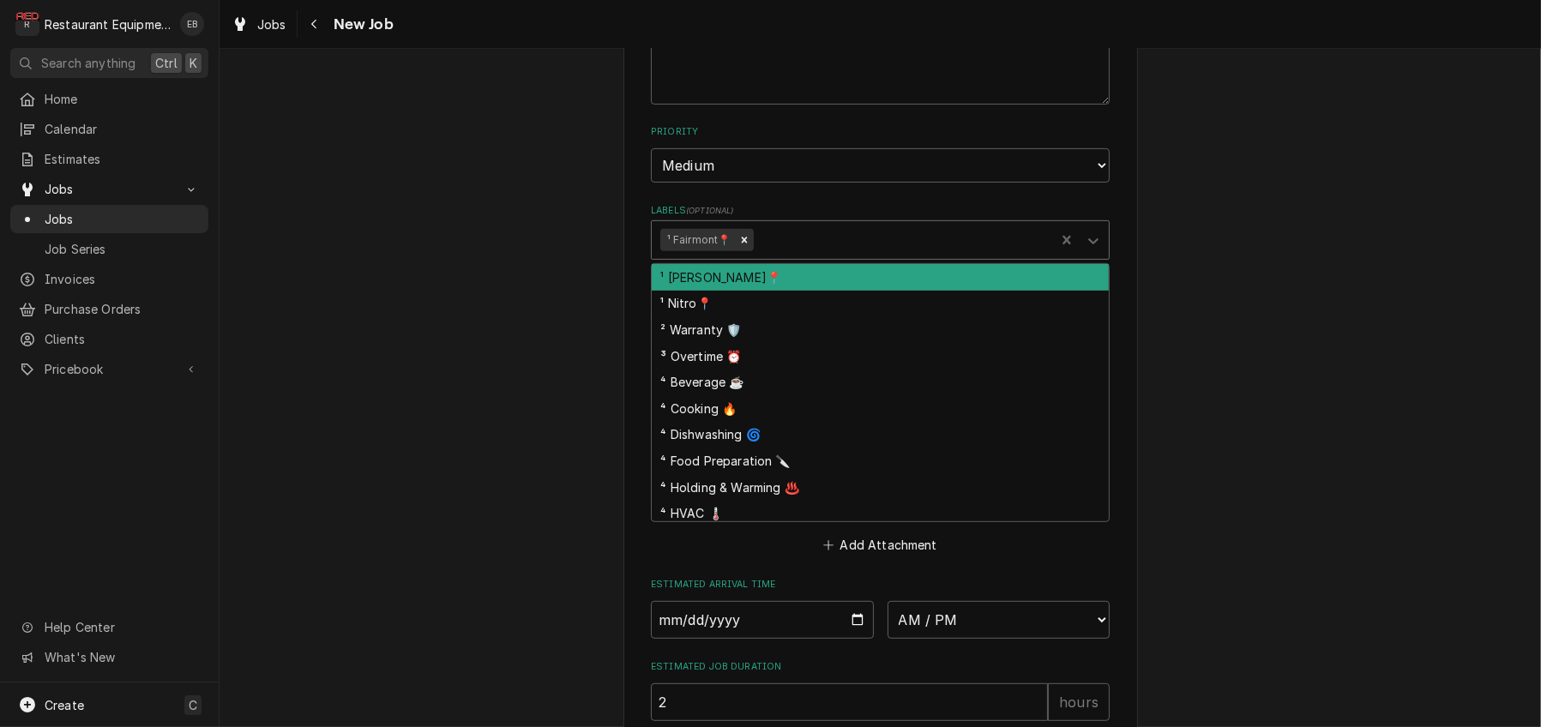
click at [796, 255] on div "Labels" at bounding box center [901, 240] width 290 height 31
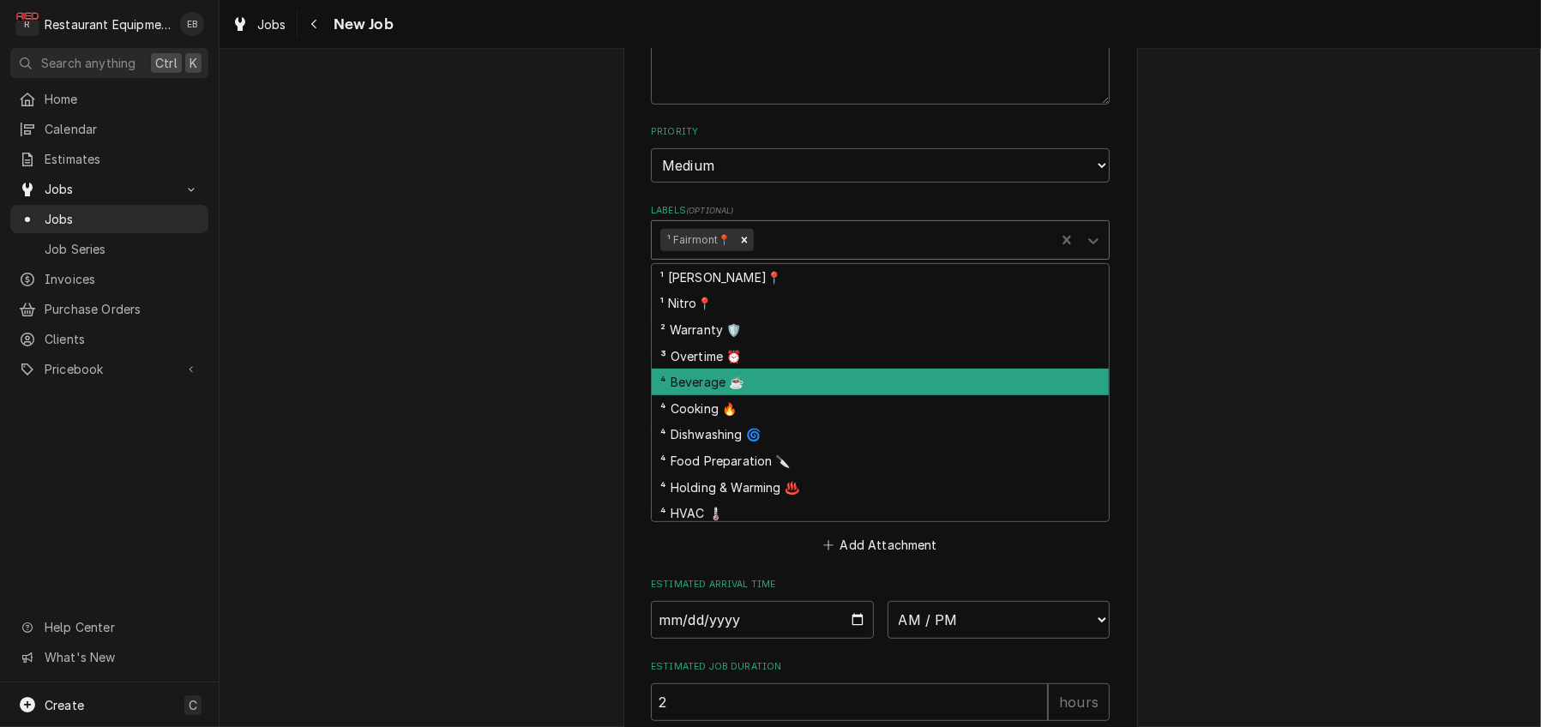
click at [728, 395] on div "⁴ Beverage ☕" at bounding box center [880, 382] width 457 height 27
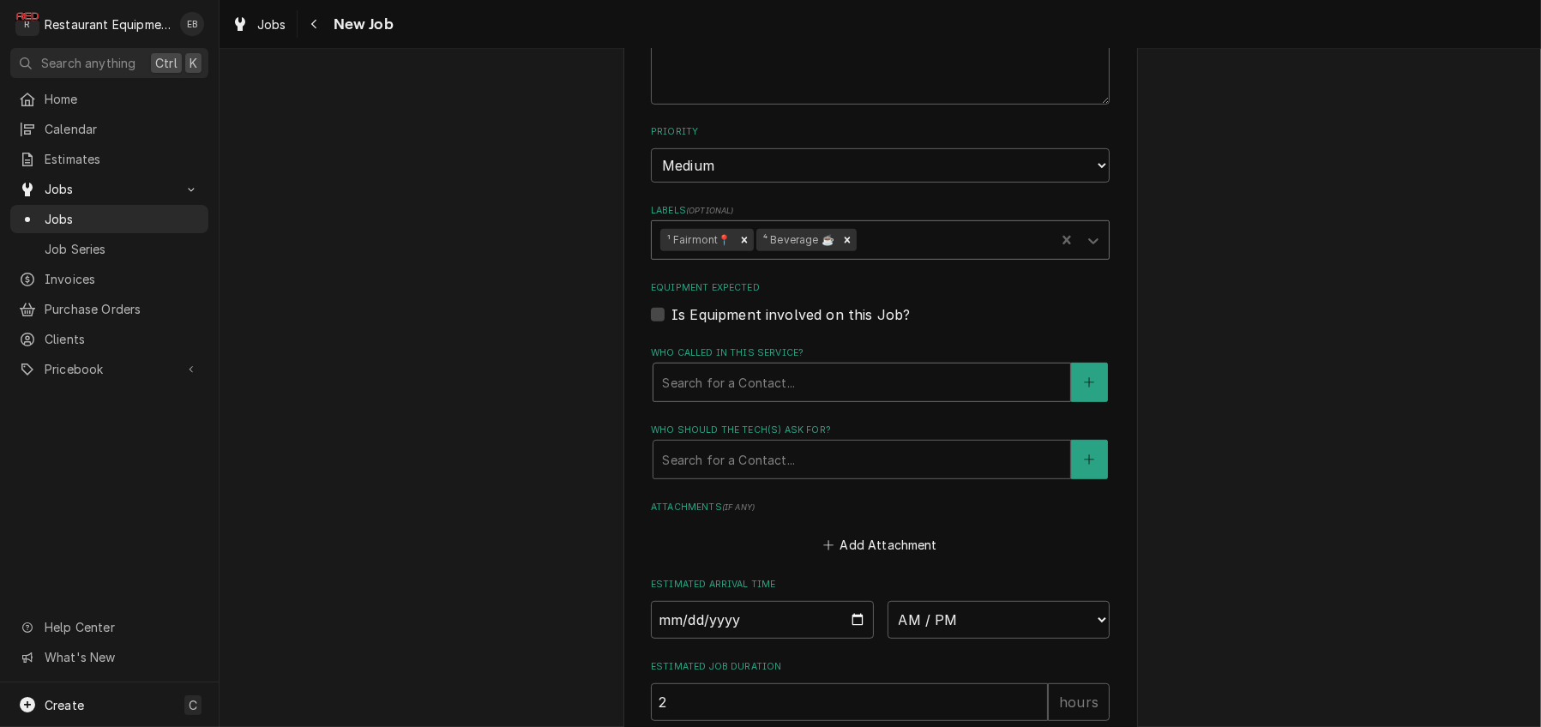
click at [777, 398] on div "Who called in this service?" at bounding box center [862, 382] width 400 height 31
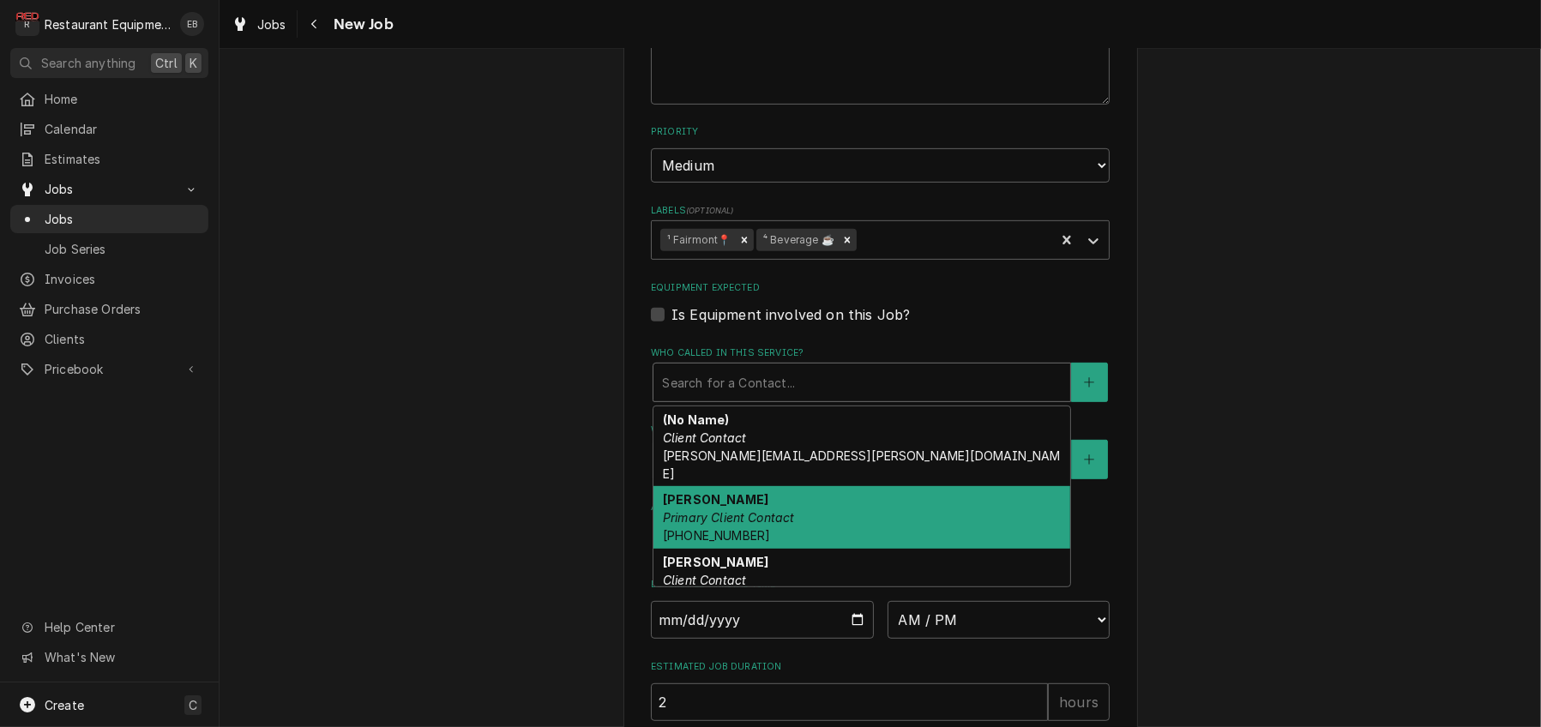
scroll to position [39, 0]
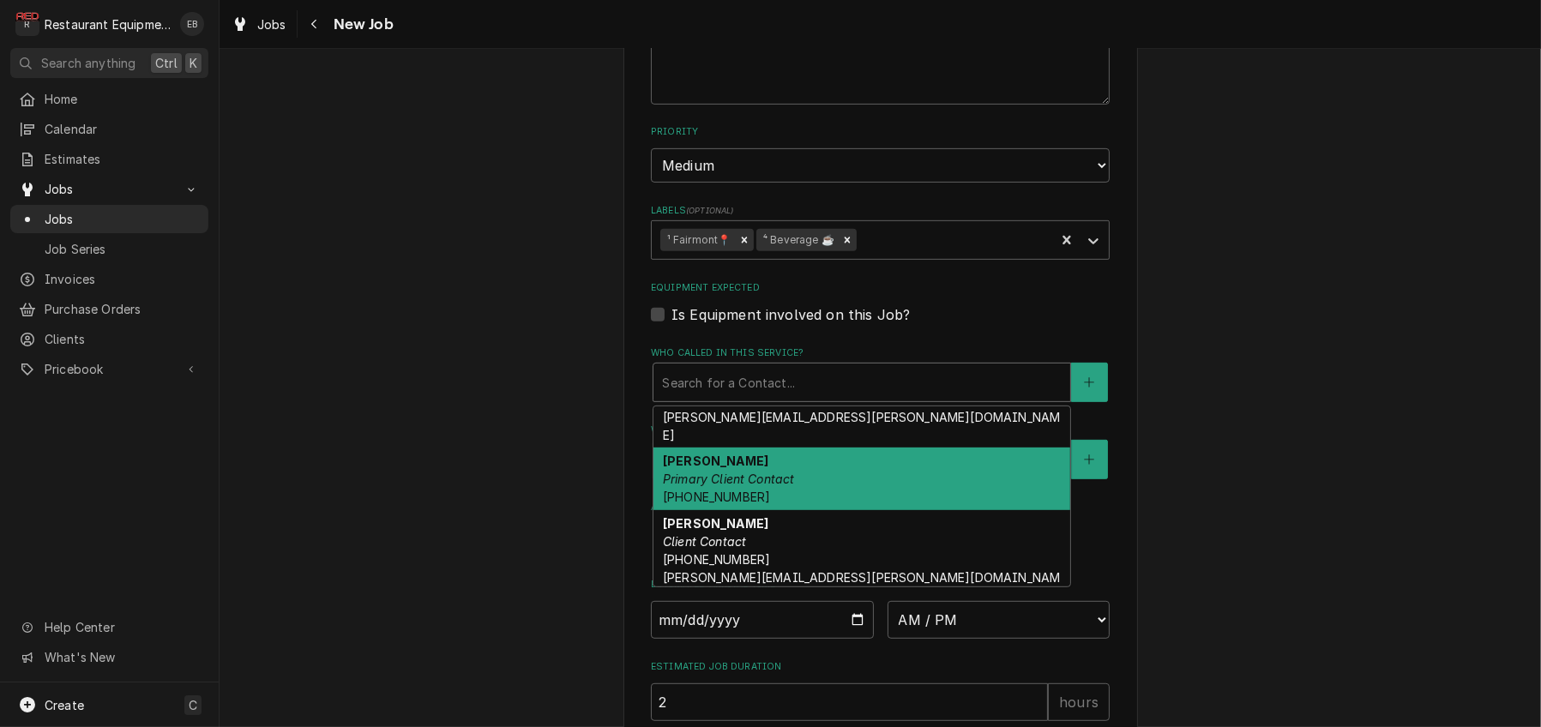
click at [748, 486] on em "Primary Client Contact" at bounding box center [729, 479] width 132 height 15
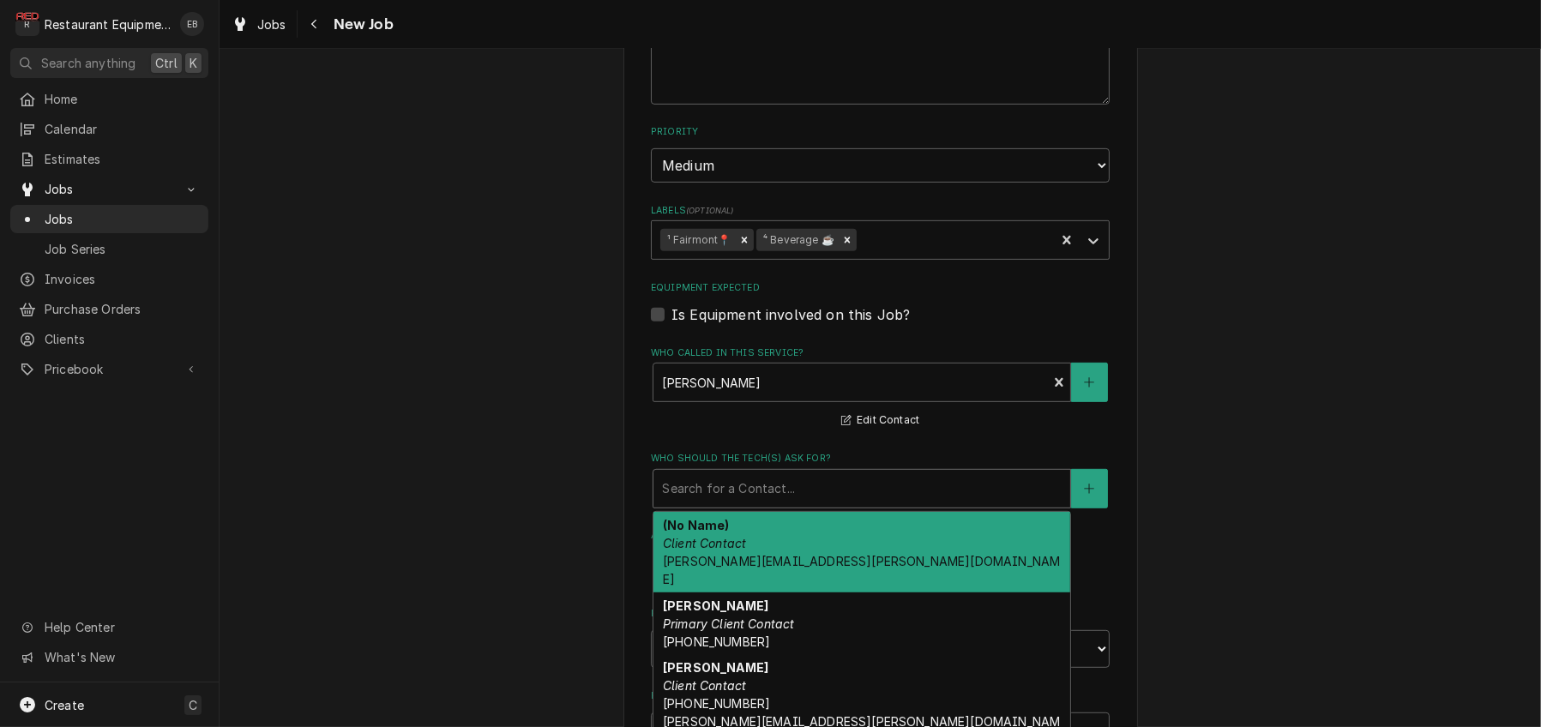
click at [740, 504] on div "Who should the tech(s) ask for?" at bounding box center [862, 488] width 400 height 31
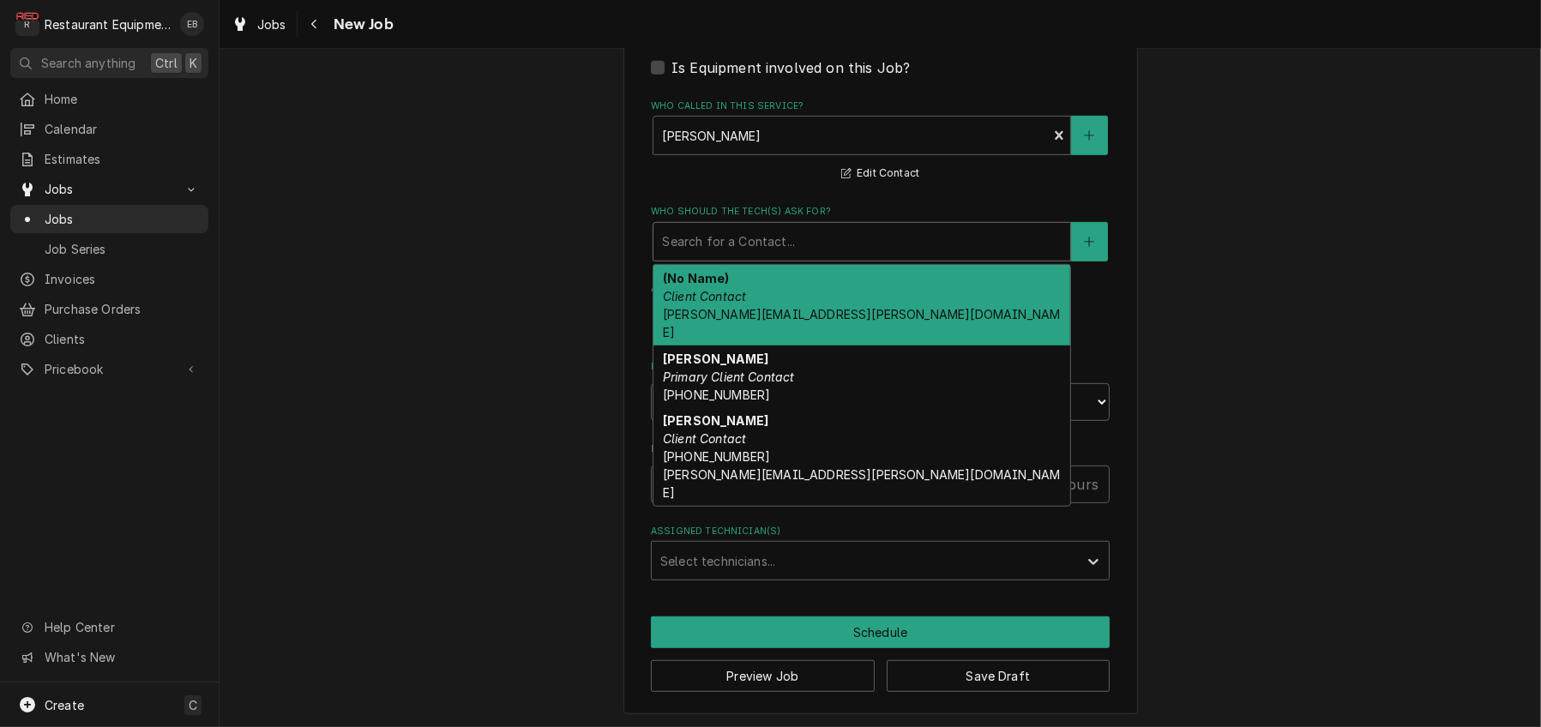
scroll to position [1314, 0]
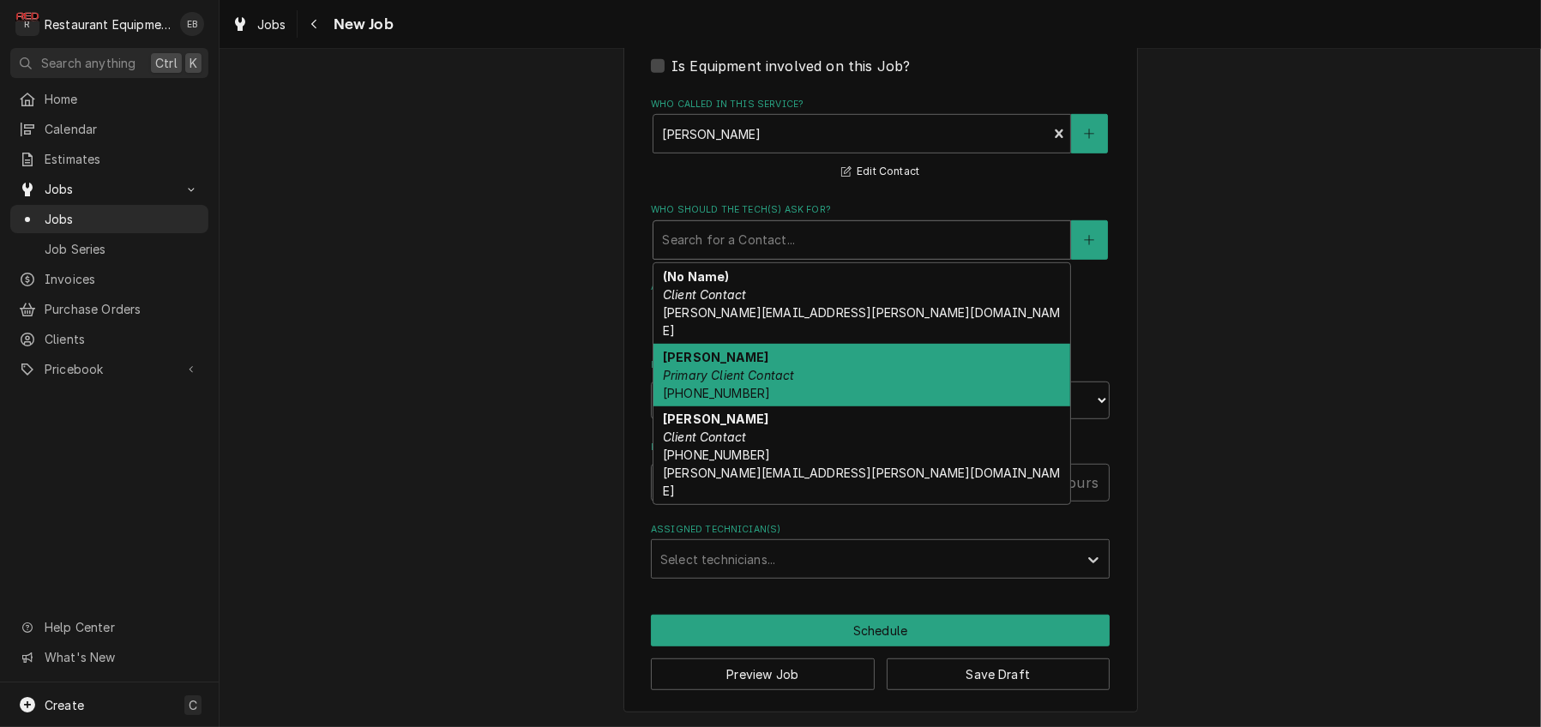
click at [892, 406] on div "Chakina Primary Client Contact (864) 271-6522 x11016" at bounding box center [861, 375] width 417 height 63
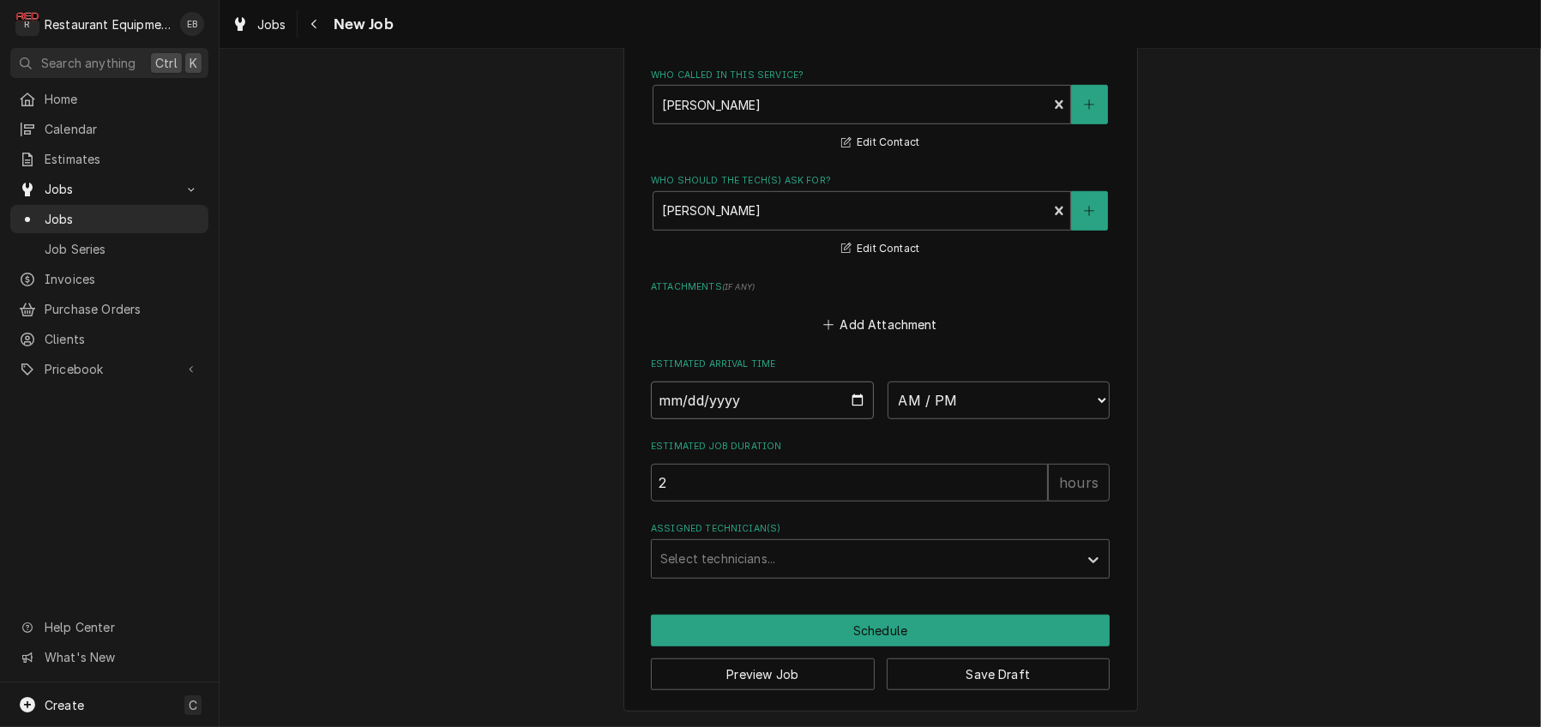
click at [856, 419] on input "Date" at bounding box center [762, 401] width 223 height 38
click at [819, 419] on input "Date" at bounding box center [762, 401] width 223 height 38
click at [916, 678] on button "Save Draft" at bounding box center [998, 674] width 224 height 32
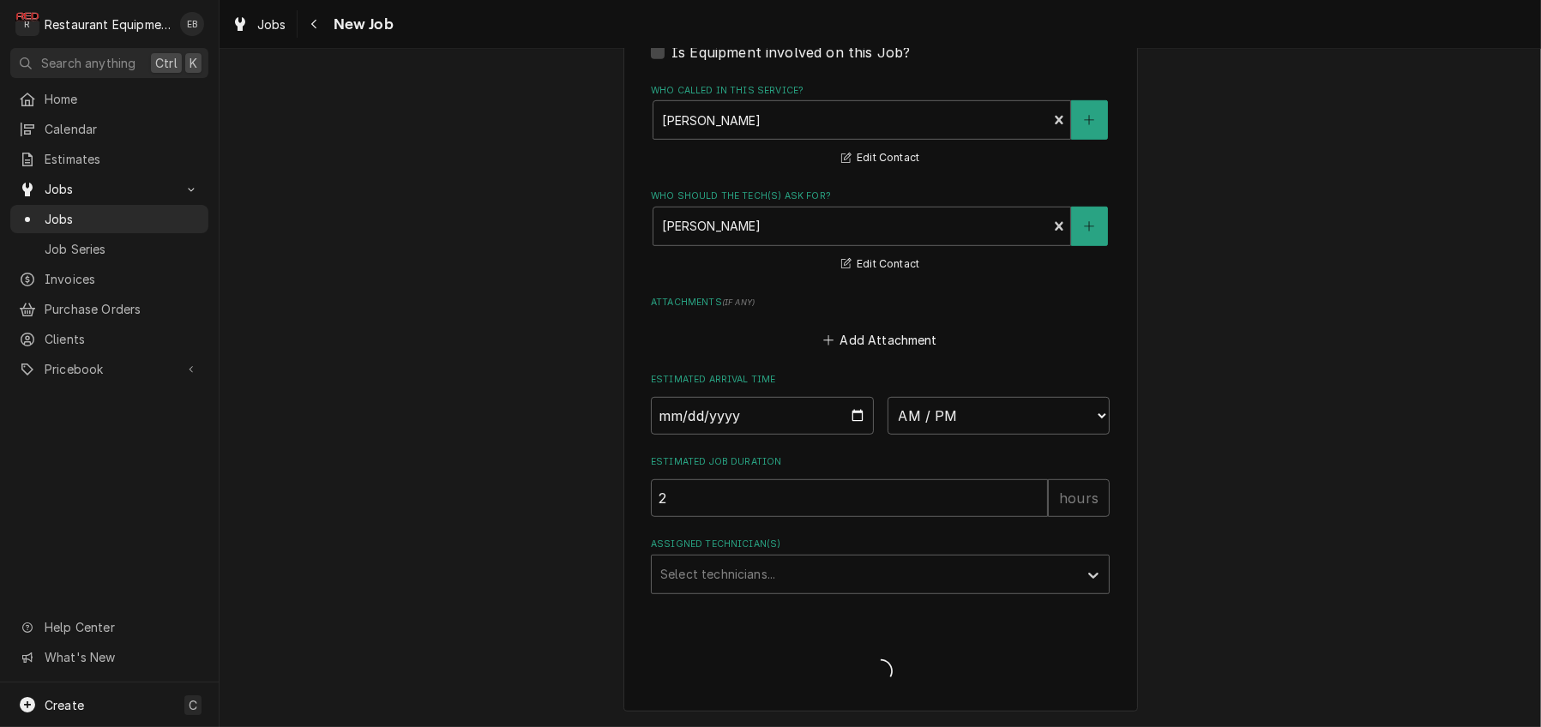
scroll to position [1438, 0]
type textarea "x"
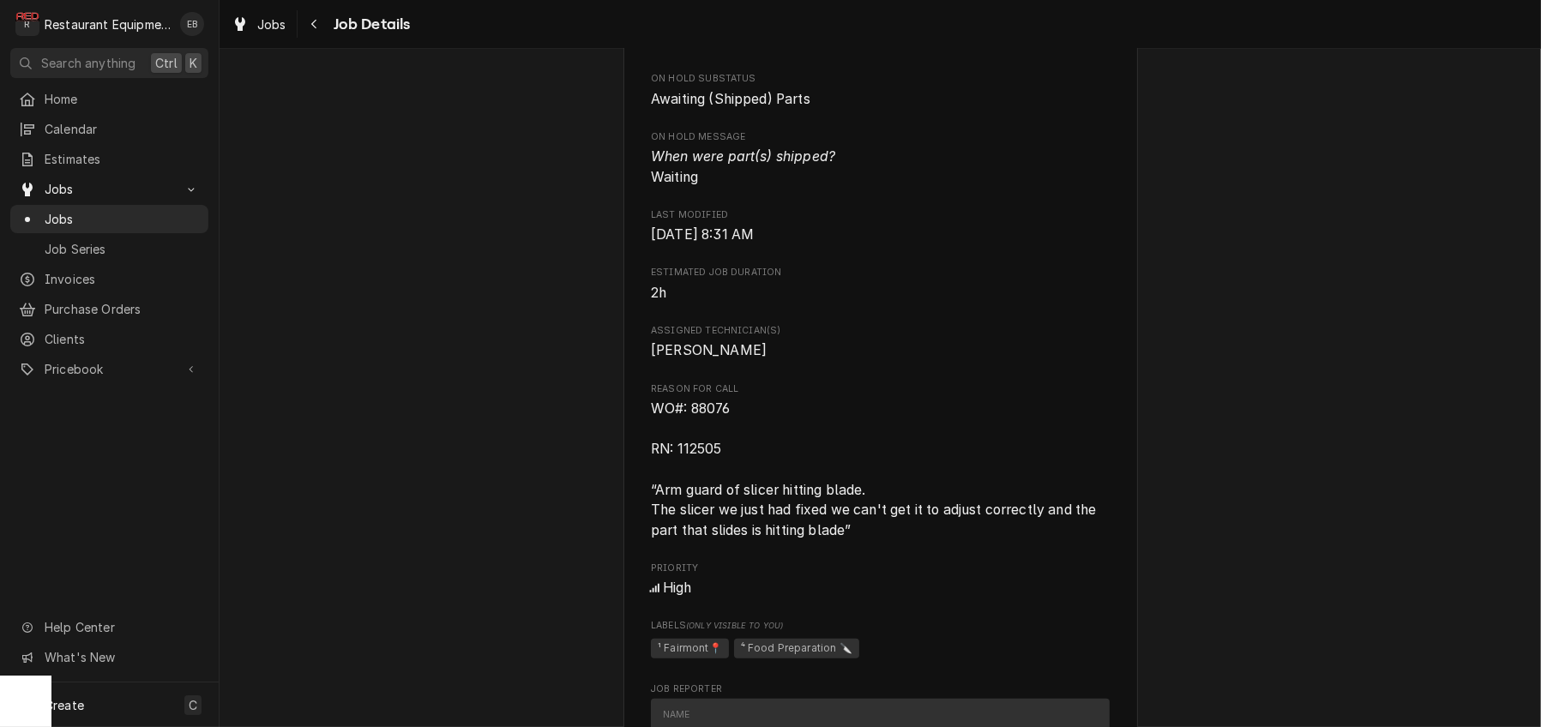
scroll to position [857, 0]
